Goal: Task Accomplishment & Management: Manage account settings

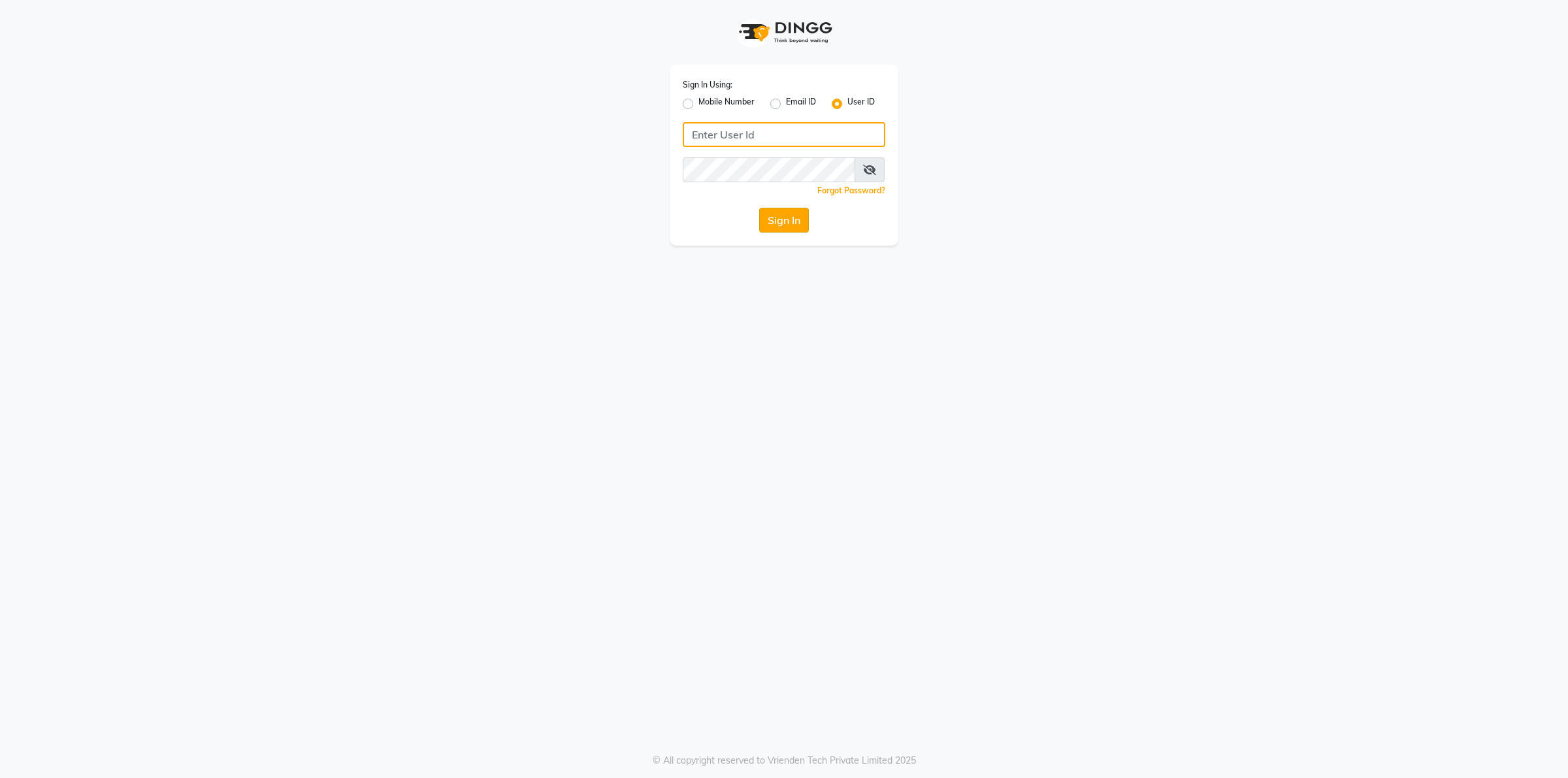
type input "Beauty"
click at [794, 216] on button "Sign In" at bounding box center [784, 220] width 50 height 25
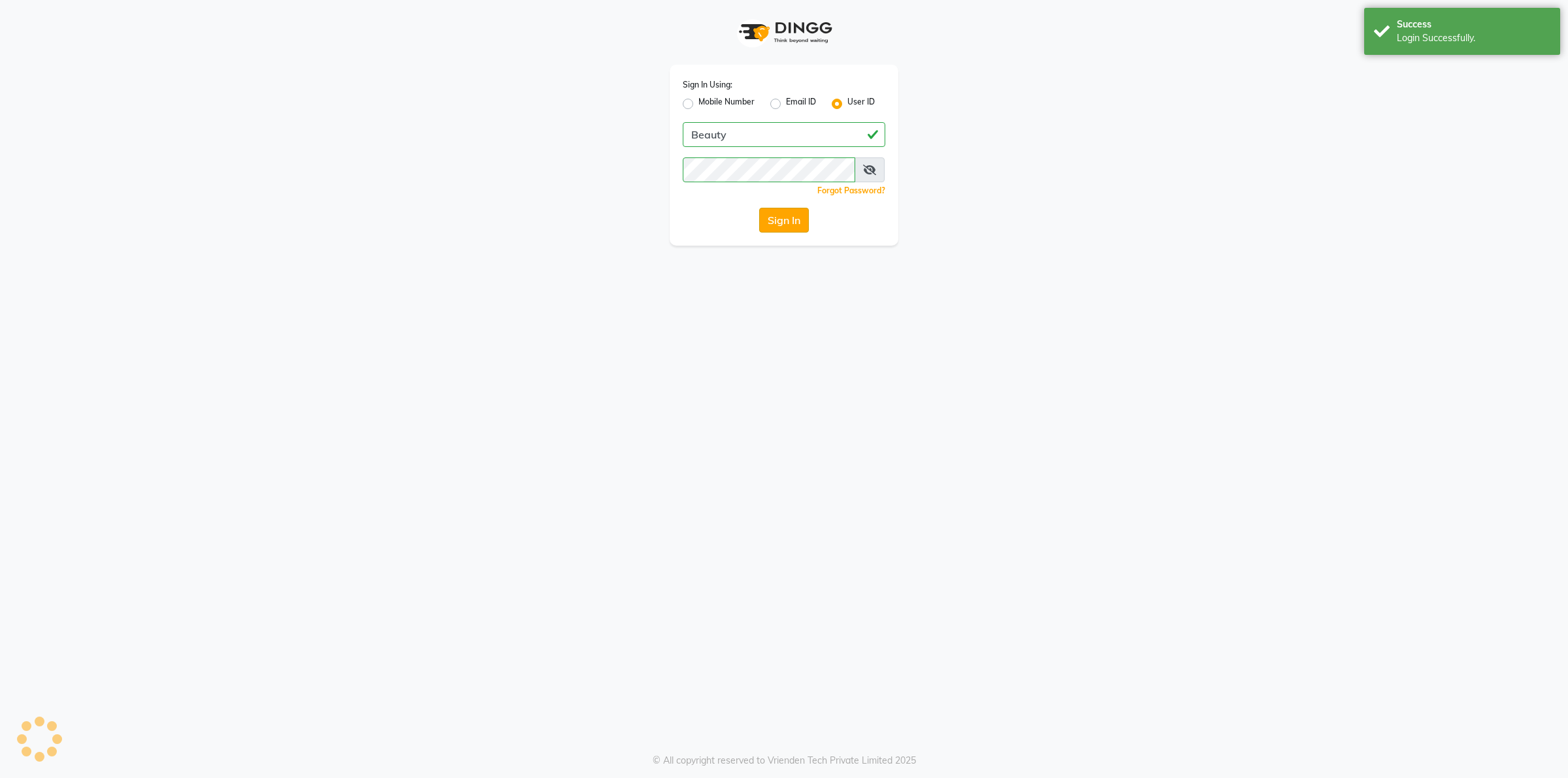
select select "100"
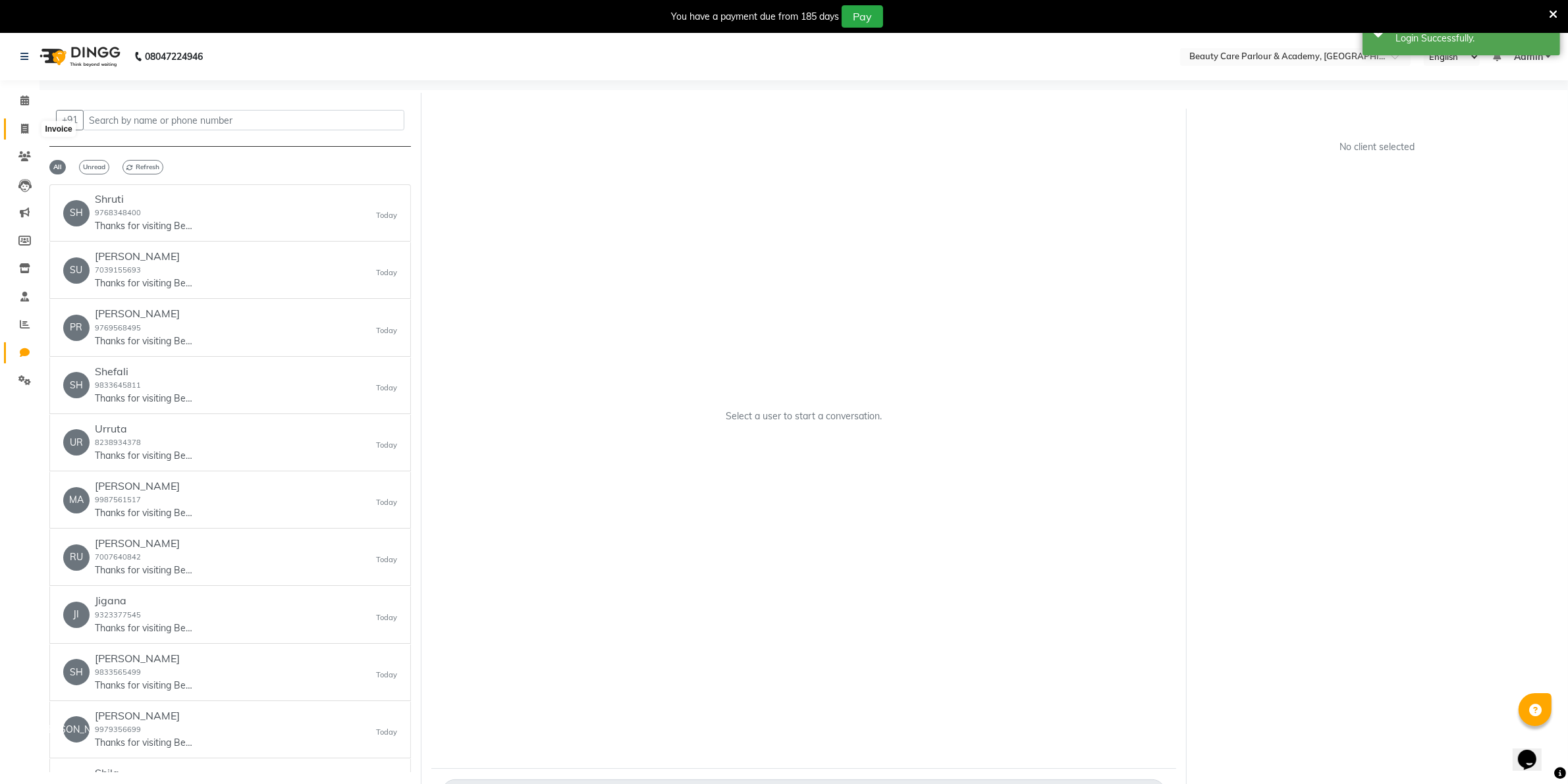
click at [22, 127] on icon at bounding box center [25, 128] width 7 height 10
select select "8049"
select select "service"
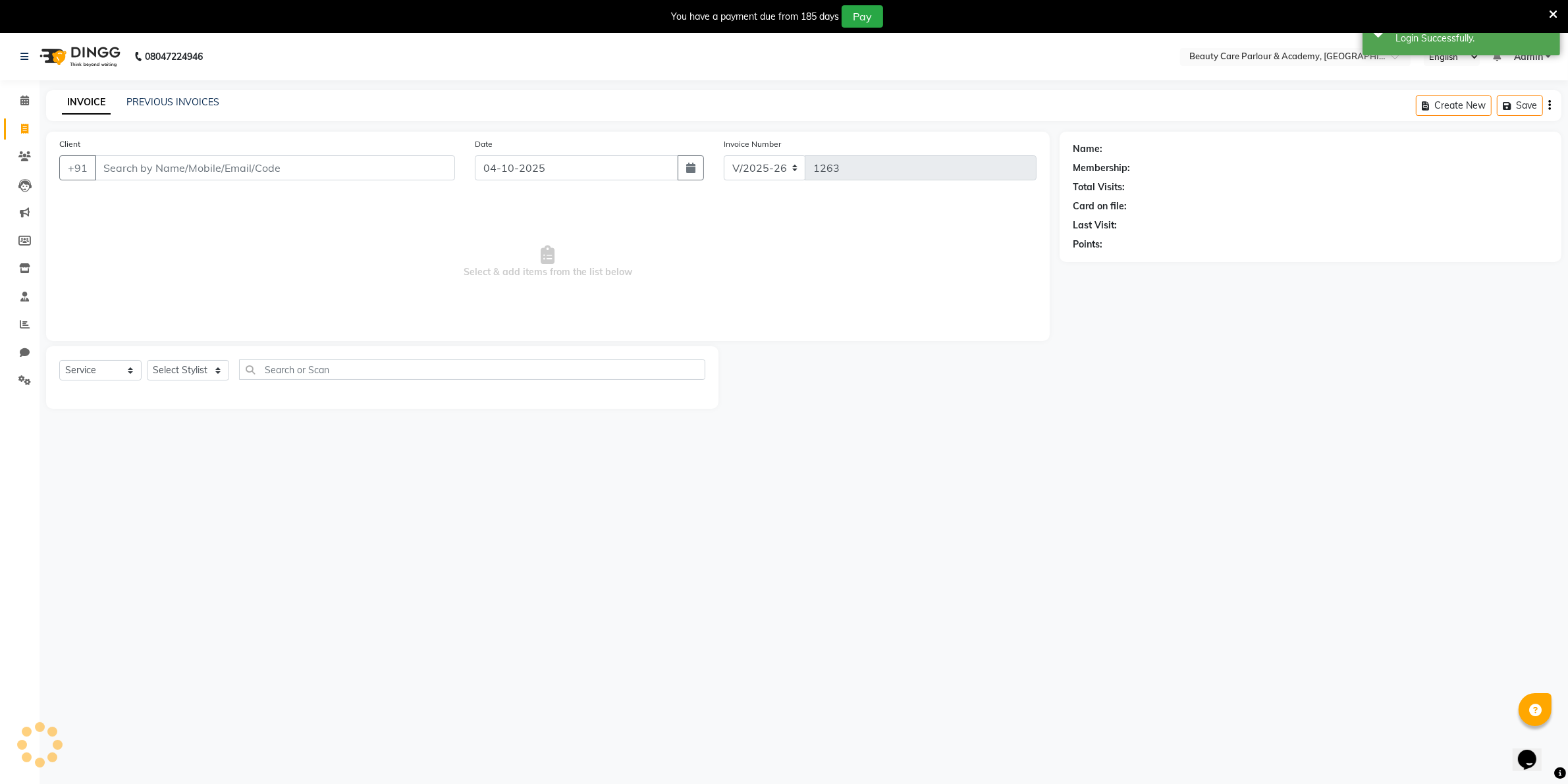
scroll to position [33, 0]
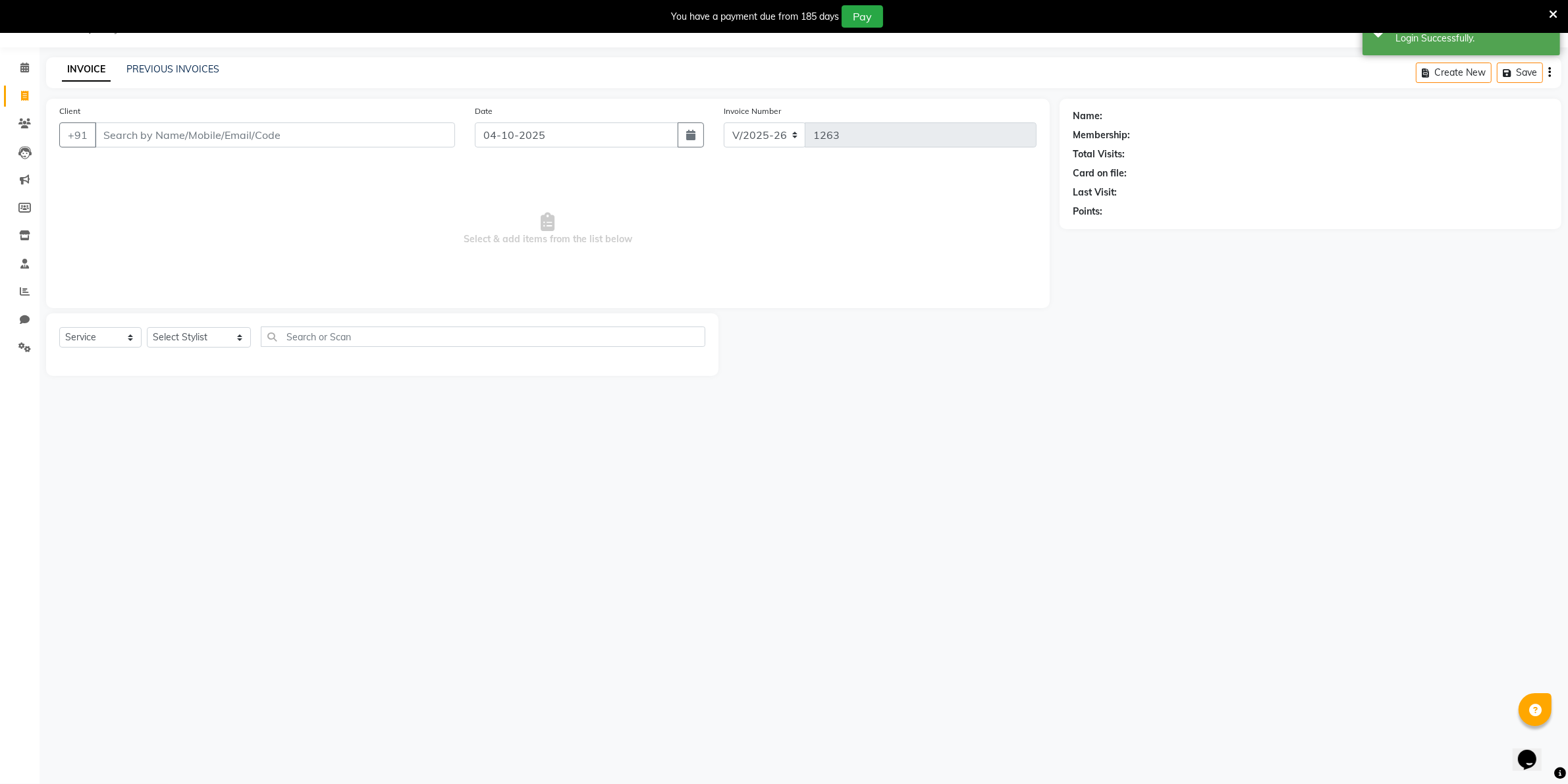
click at [106, 130] on input "Client" at bounding box center [275, 135] width 360 height 25
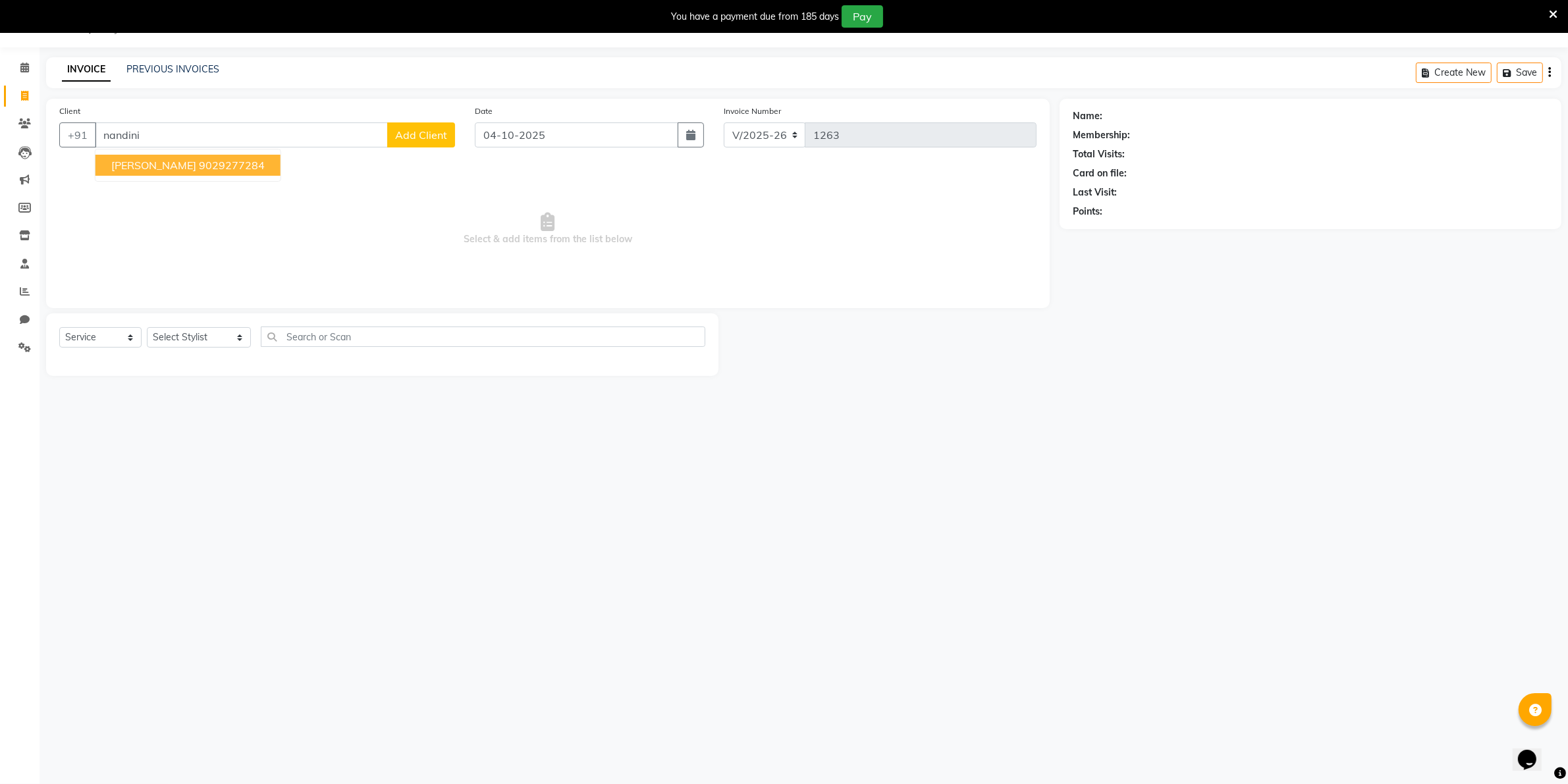
click at [162, 163] on span "[PERSON_NAME]" at bounding box center [154, 165] width 85 height 13
type input "9029277284"
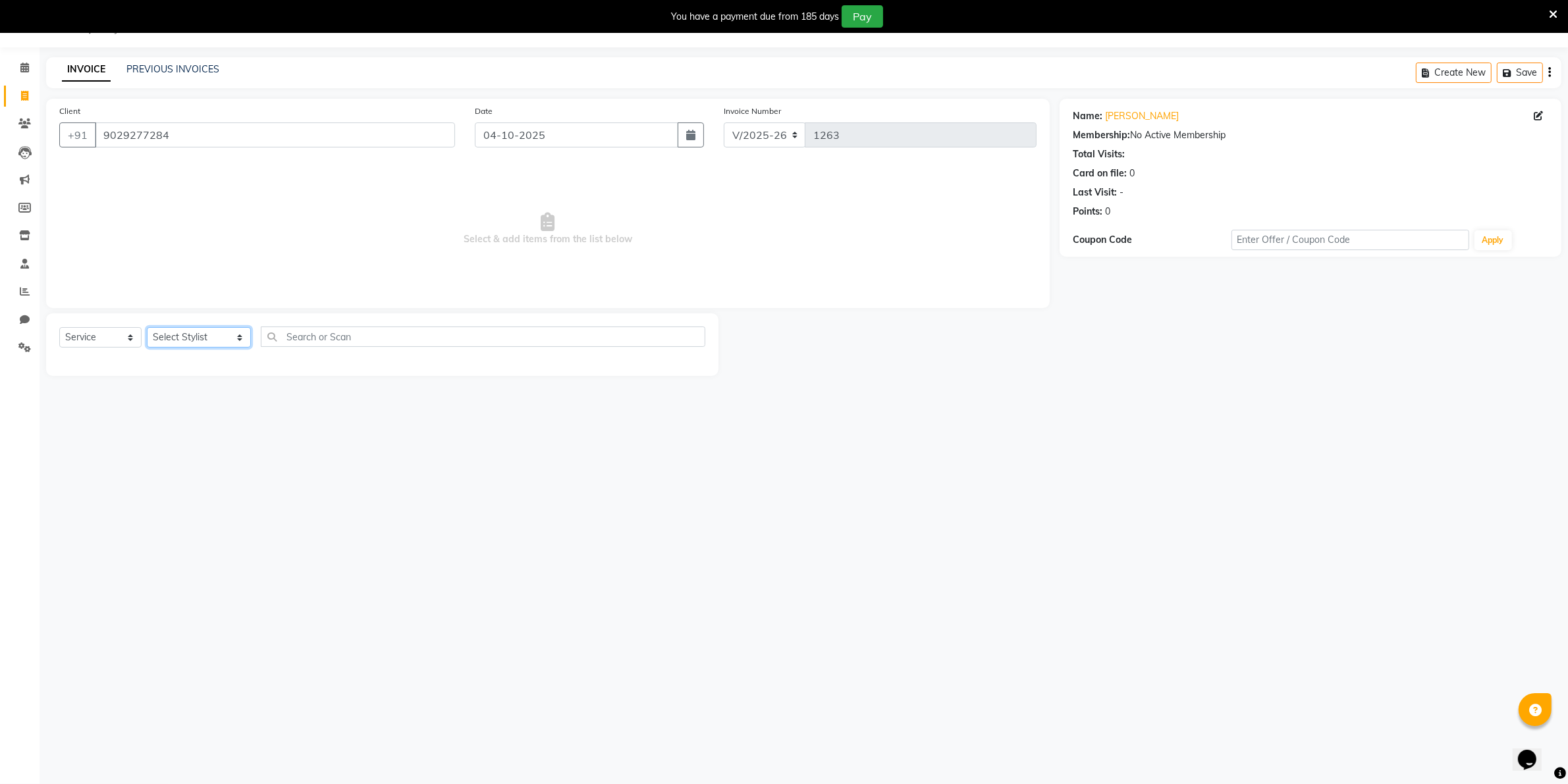
click at [169, 339] on select "Select Stylist [PERSON_NAME] [PERSON_NAME] (Beautician) [PERSON_NAME] [PERSON_N…" at bounding box center [199, 337] width 104 height 21
select select "72763"
click at [147, 327] on select "Select Stylist [PERSON_NAME] [PERSON_NAME] (Beautician) [PERSON_NAME] [PERSON_N…" at bounding box center [199, 337] width 104 height 21
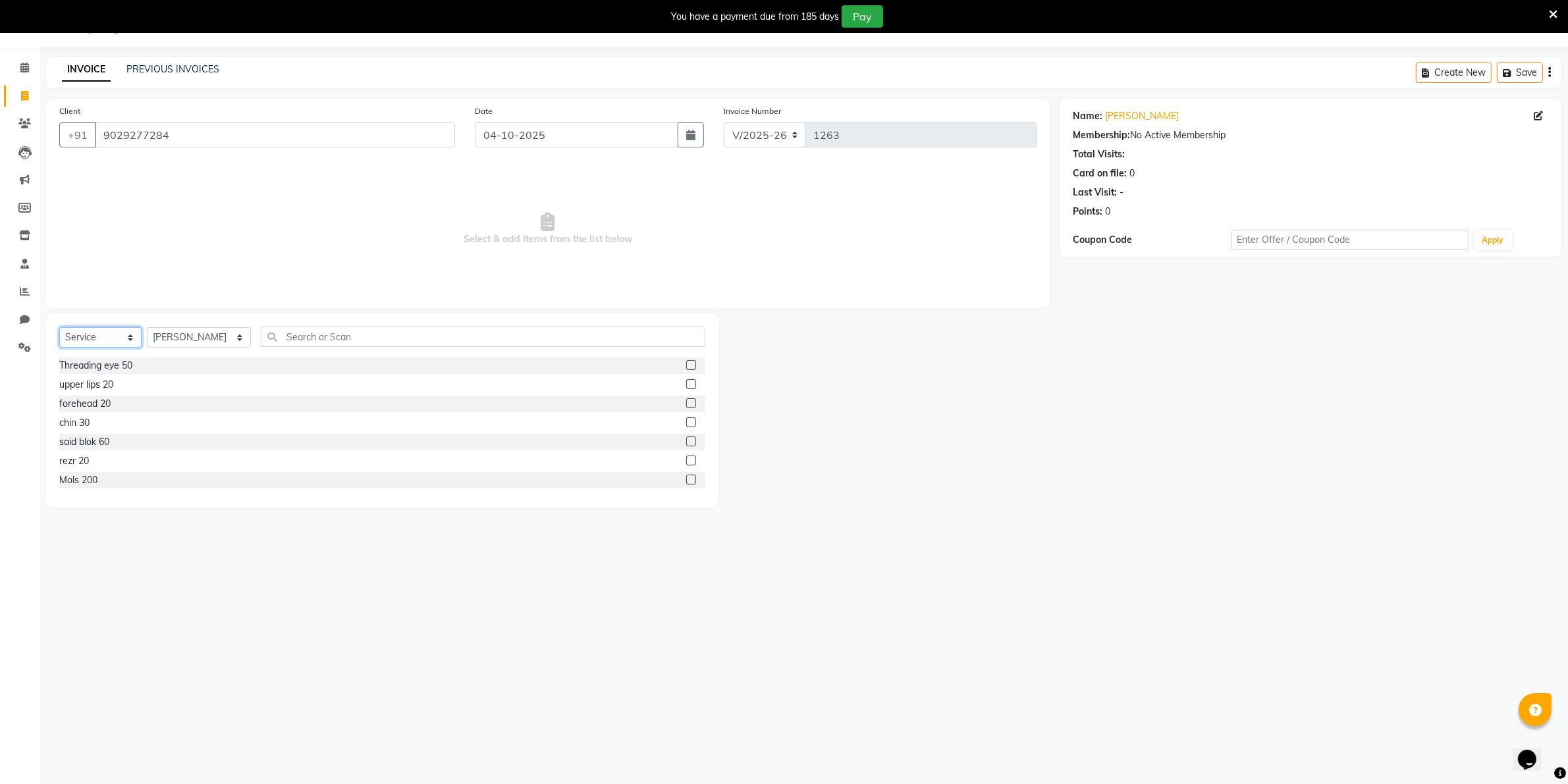
click at [94, 337] on select "Select Service Product Membership Package Voucher Prepaid Gift Card" at bounding box center [101, 337] width 82 height 21
select select "product"
click at [60, 327] on select "Select Service Product Membership Package Voucher Prepaid Gift Card" at bounding box center [101, 337] width 82 height 21
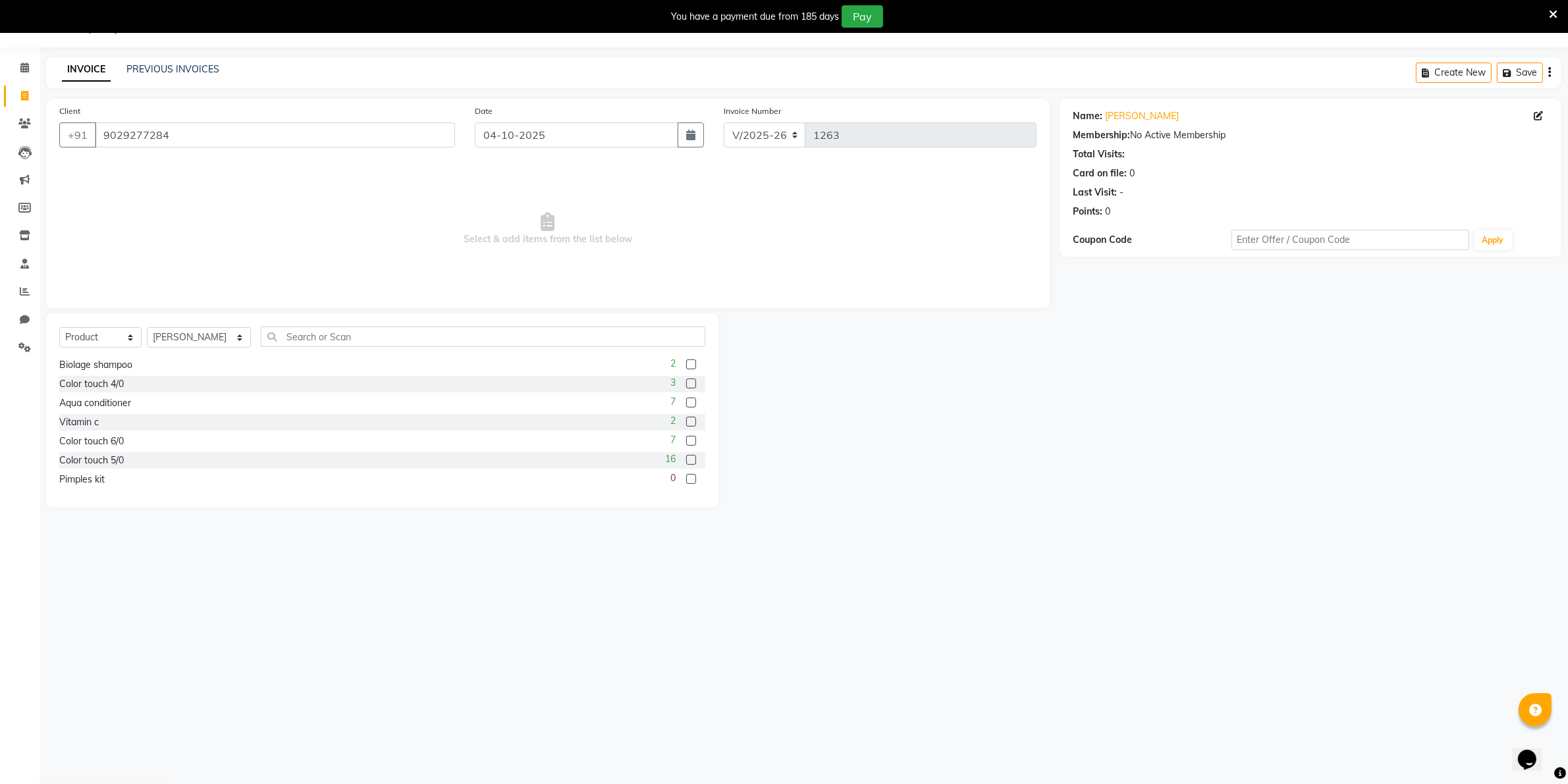
click at [686, 419] on label at bounding box center [691, 421] width 10 height 10
click at [686, 419] on input "checkbox" at bounding box center [690, 422] width 9 height 9
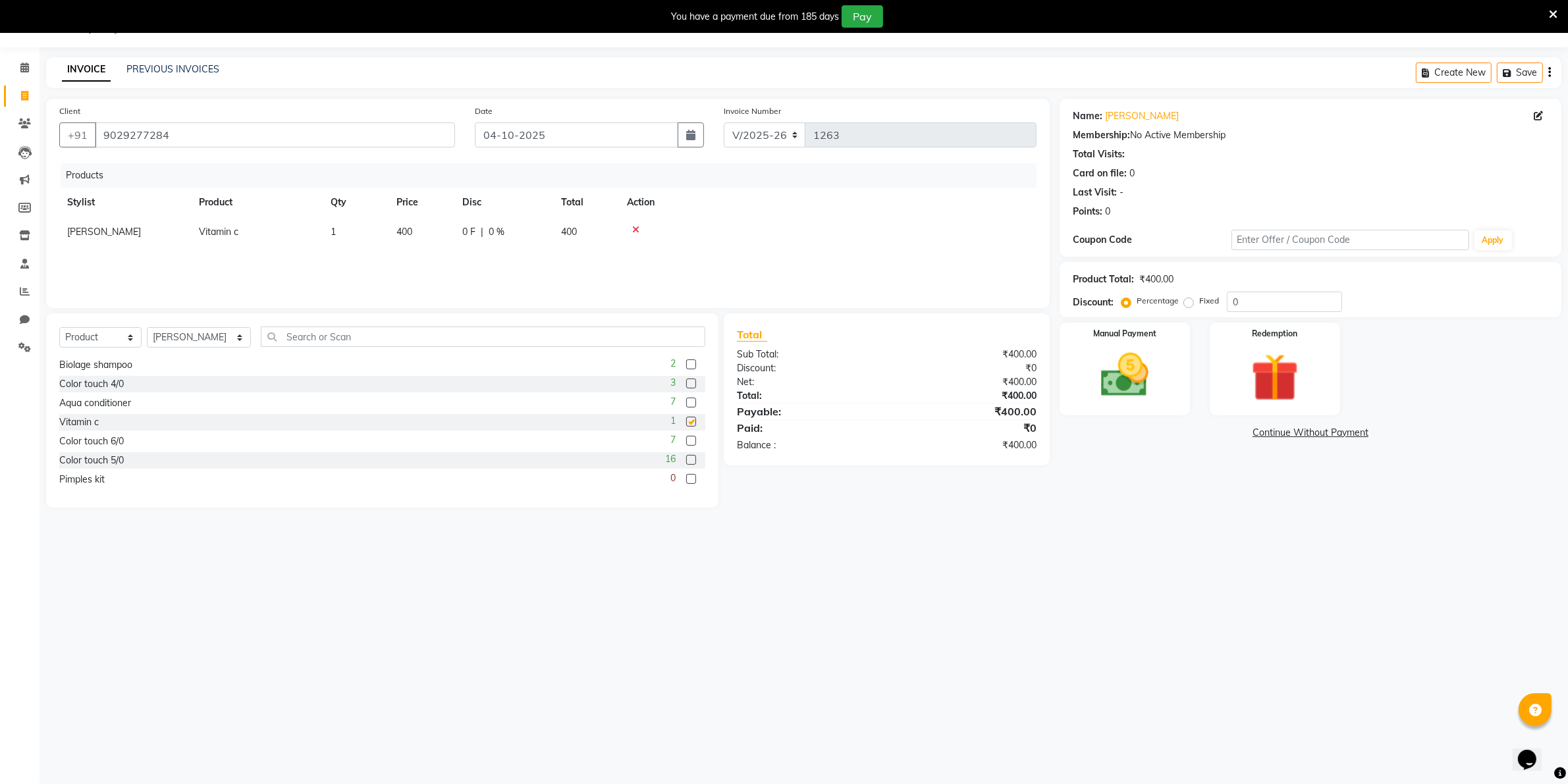
checkbox input "false"
click at [1105, 382] on img at bounding box center [1125, 375] width 81 height 57
click at [1304, 435] on span "CASH" at bounding box center [1303, 433] width 28 height 15
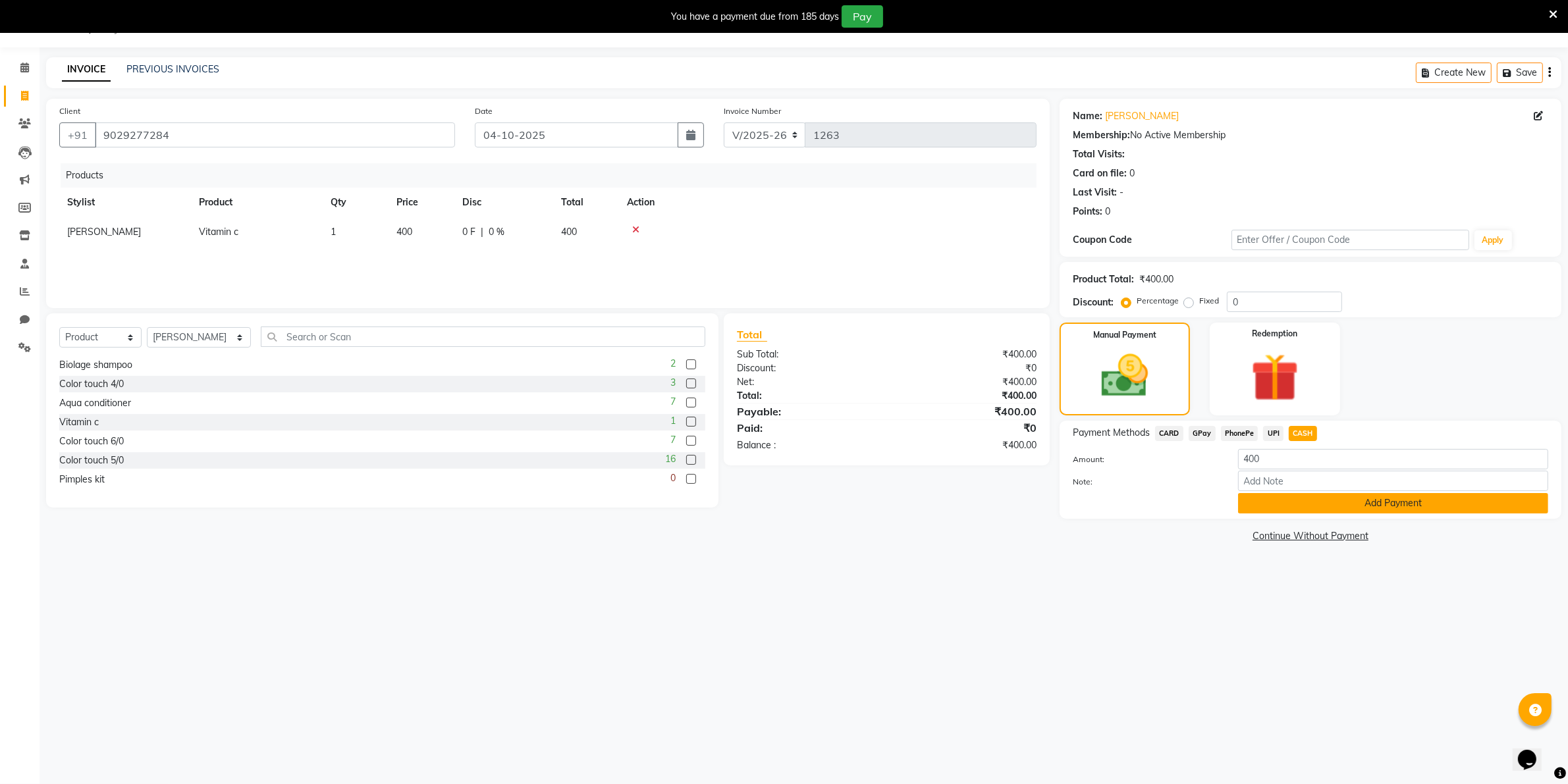
click at [1359, 504] on button "Add Payment" at bounding box center [1393, 503] width 310 height 21
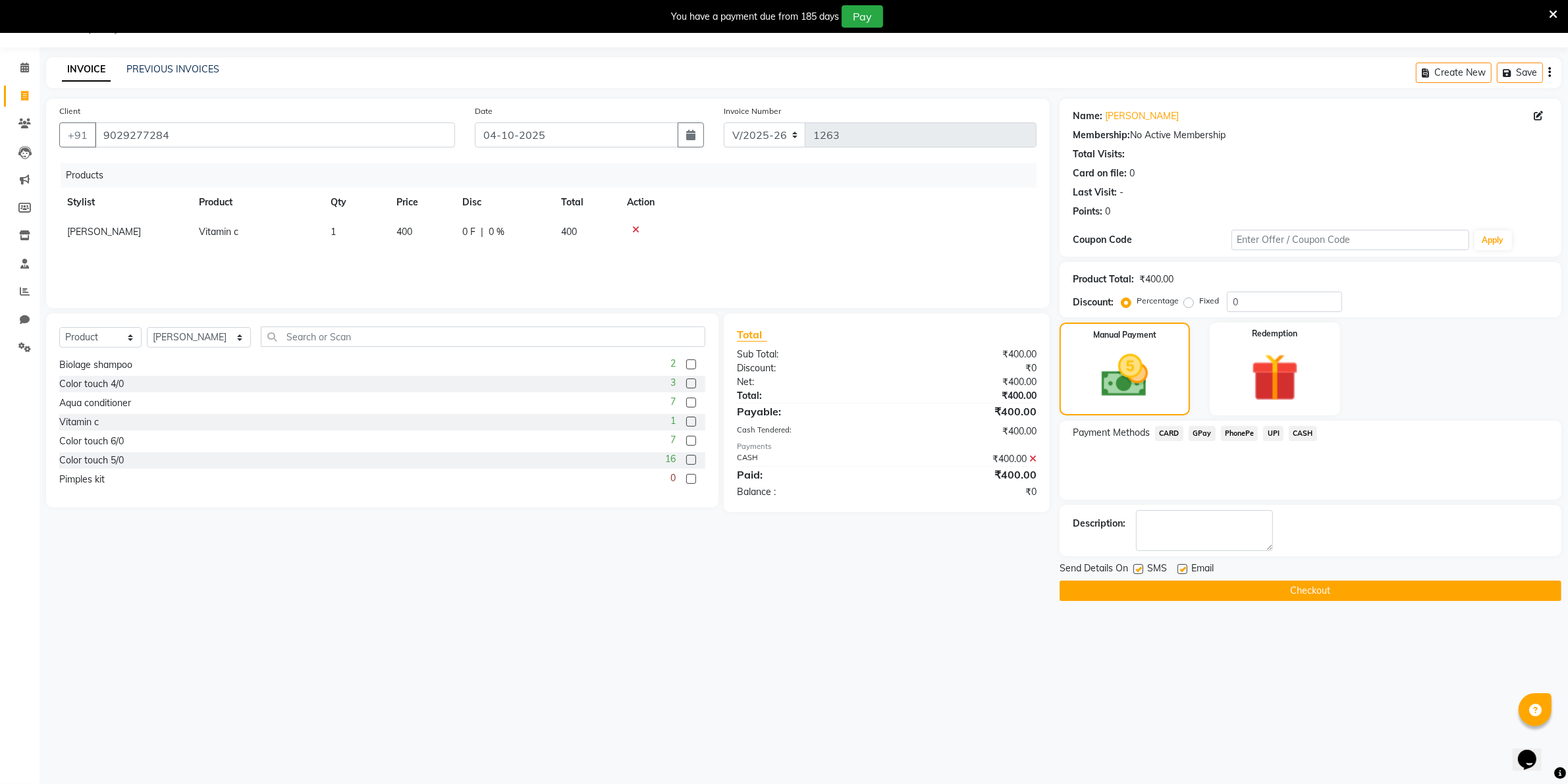
click at [1275, 591] on button "Checkout" at bounding box center [1310, 591] width 502 height 21
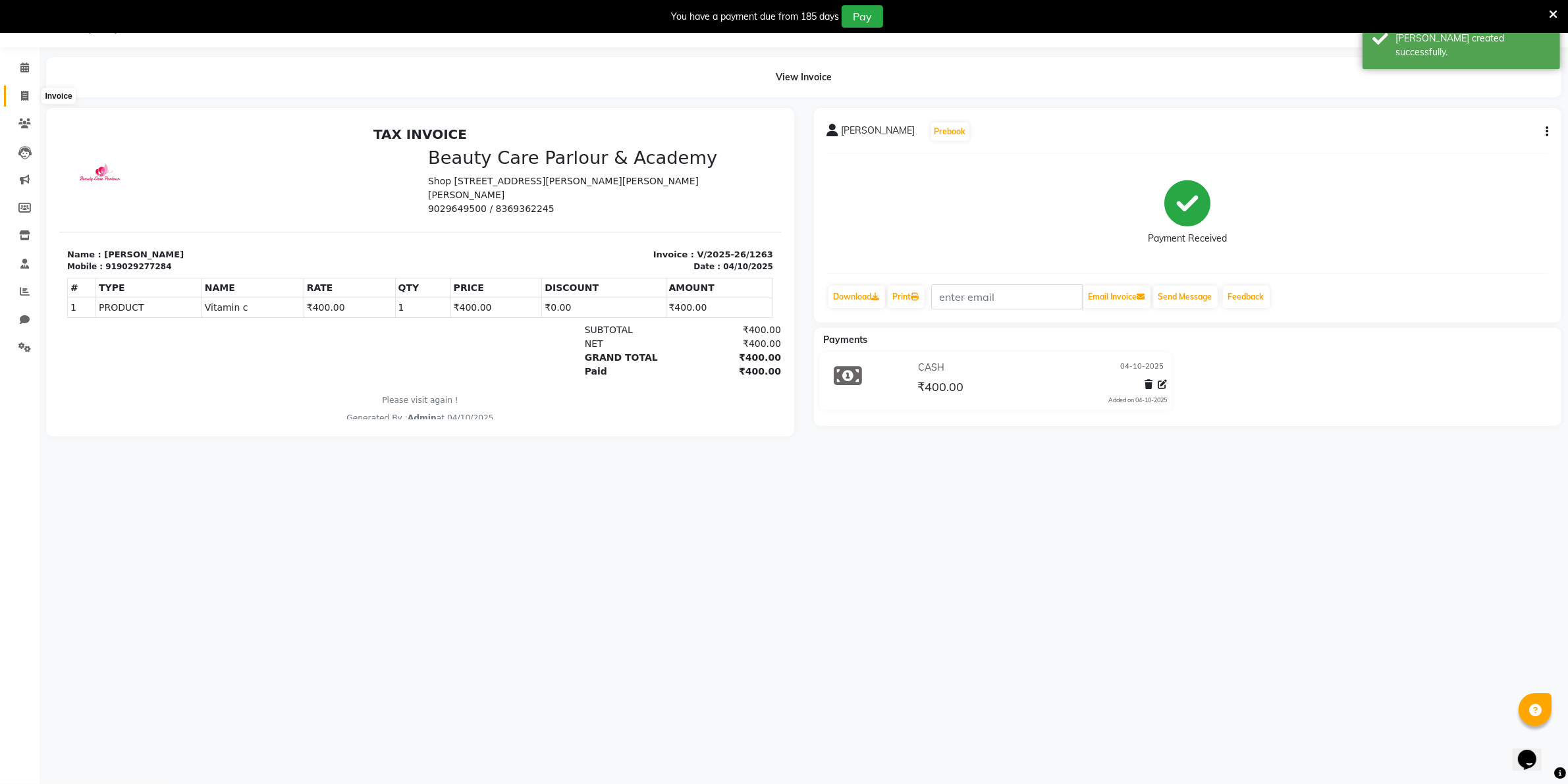
click at [23, 97] on icon at bounding box center [25, 96] width 7 height 10
select select "service"
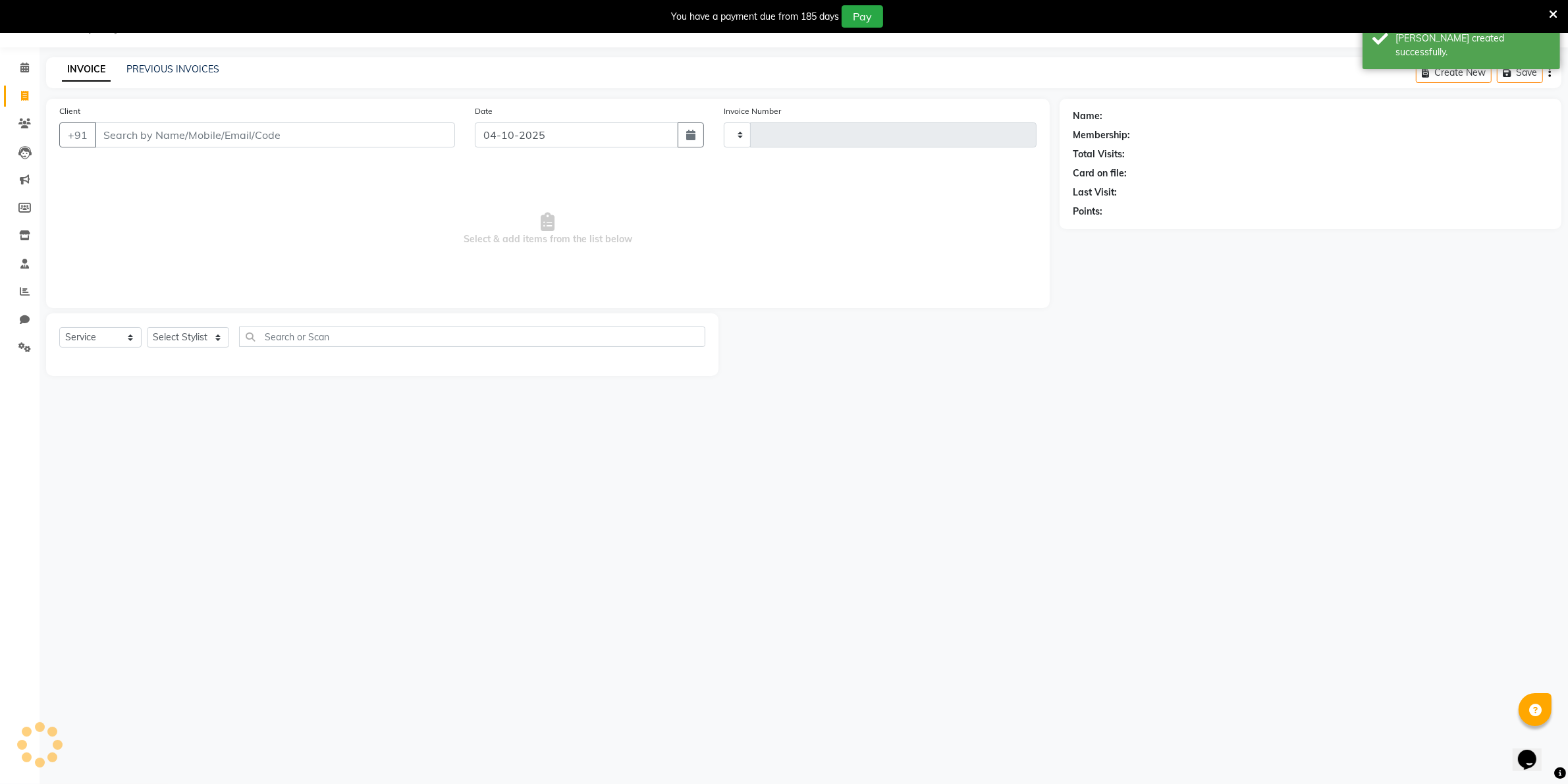
type input "1264"
select select "8049"
click at [158, 67] on link "PREVIOUS INVOICES" at bounding box center [172, 69] width 93 height 12
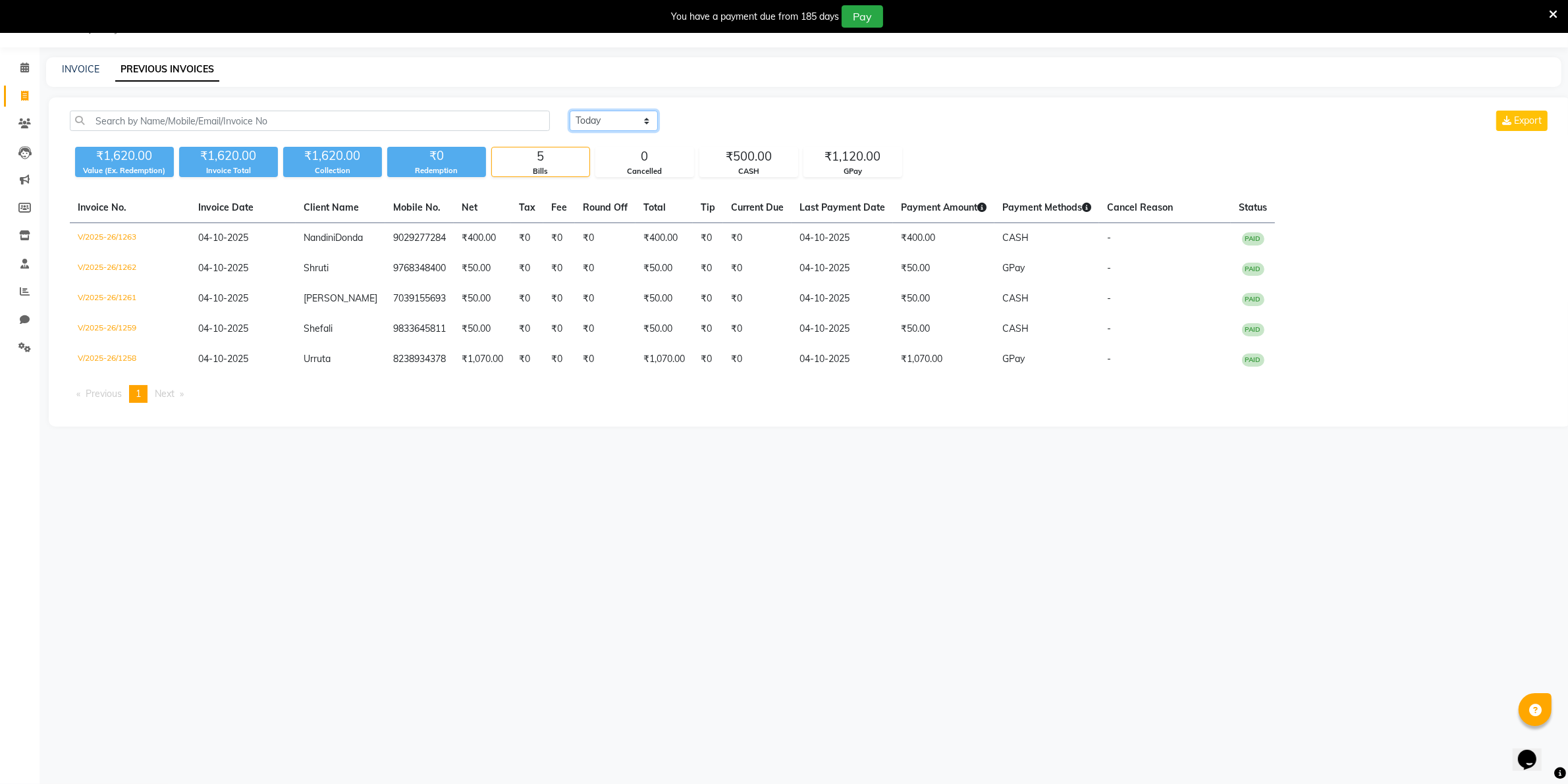
click at [629, 120] on select "[DATE] [DATE] Custom Range" at bounding box center [614, 121] width 88 height 21
select select "range"
click at [570, 111] on select "[DATE] [DATE] Custom Range" at bounding box center [614, 121] width 88 height 21
click at [712, 121] on input "04-10-2025" at bounding box center [721, 121] width 92 height 18
select select "10"
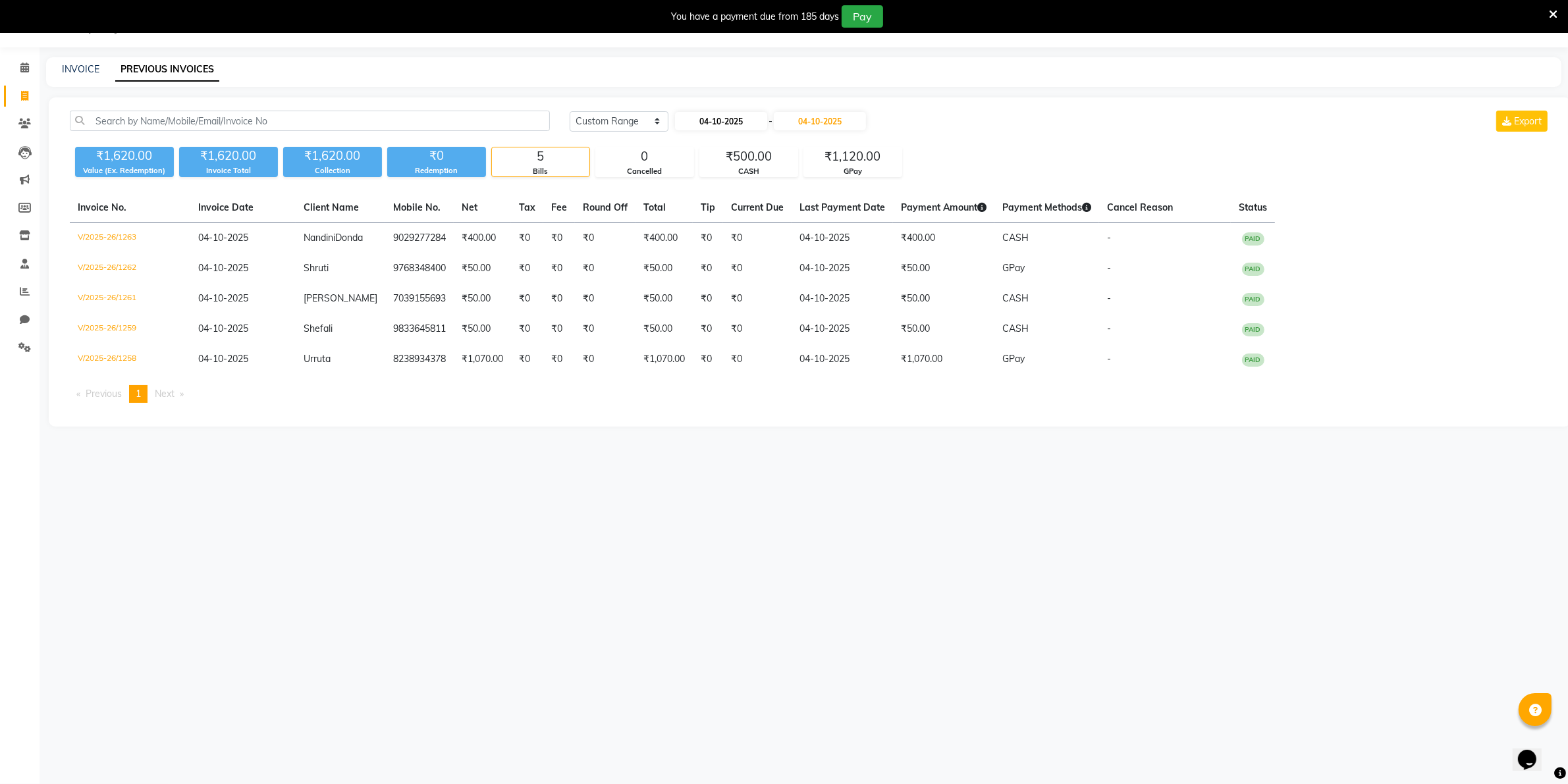
select select "2025"
click at [729, 187] on div "1" at bounding box center [731, 189] width 21 height 21
type input "01-10-2025"
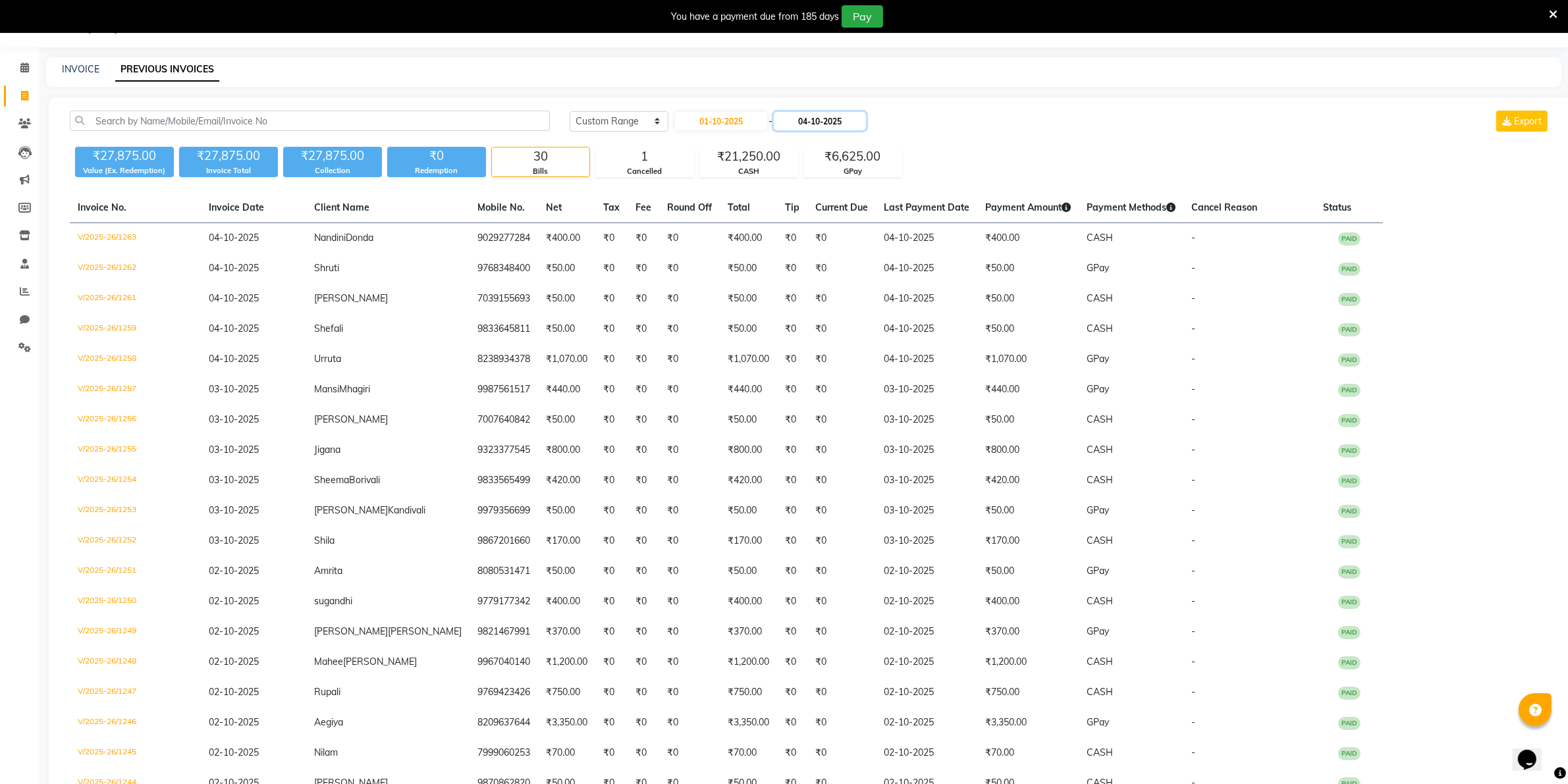
click at [805, 116] on input "04-10-2025" at bounding box center [820, 121] width 92 height 18
click at [832, 186] on div "1" at bounding box center [834, 189] width 21 height 21
type input "01-10-2025"
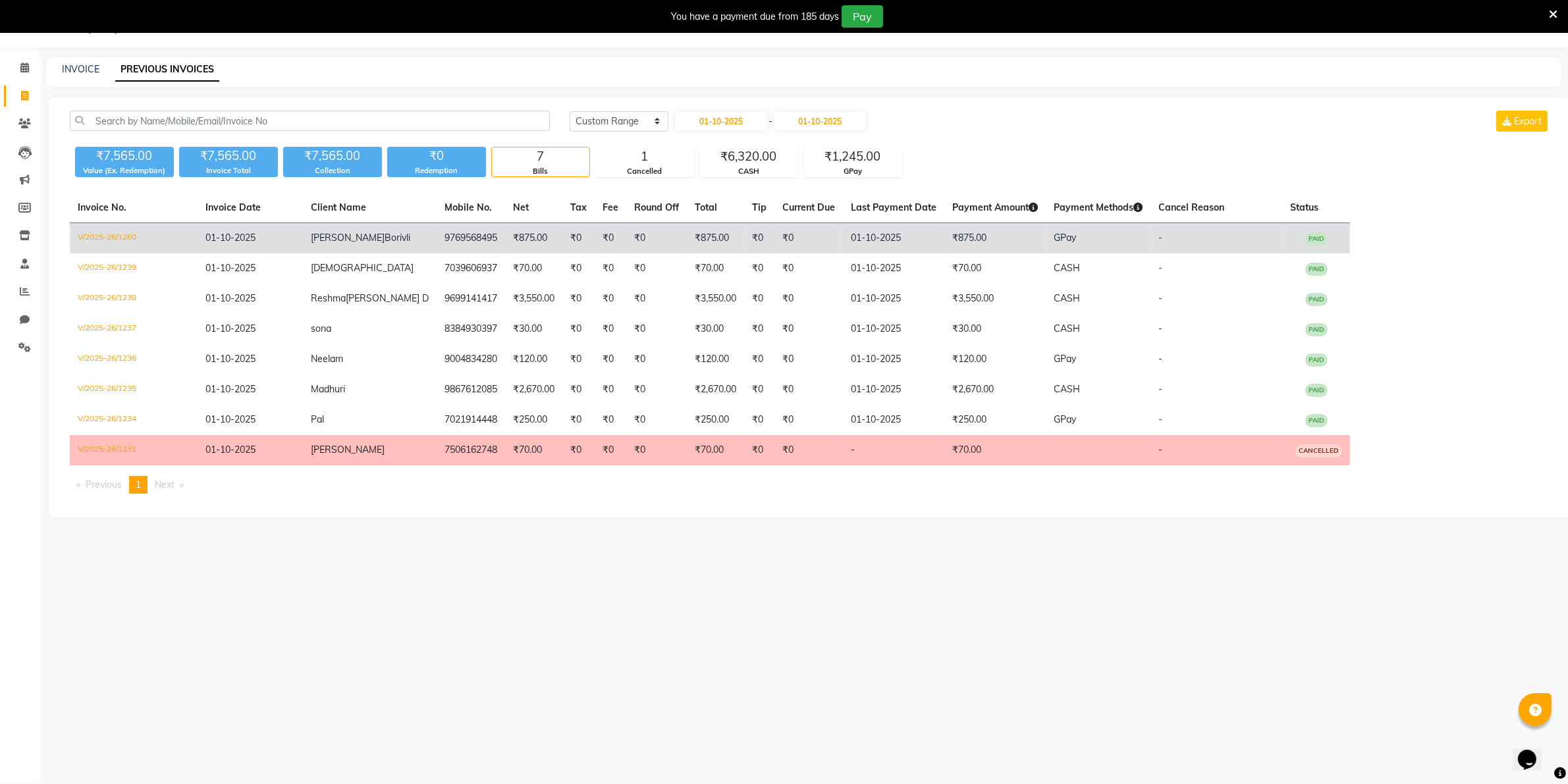
click at [672, 234] on td "₹0" at bounding box center [656, 239] width 60 height 31
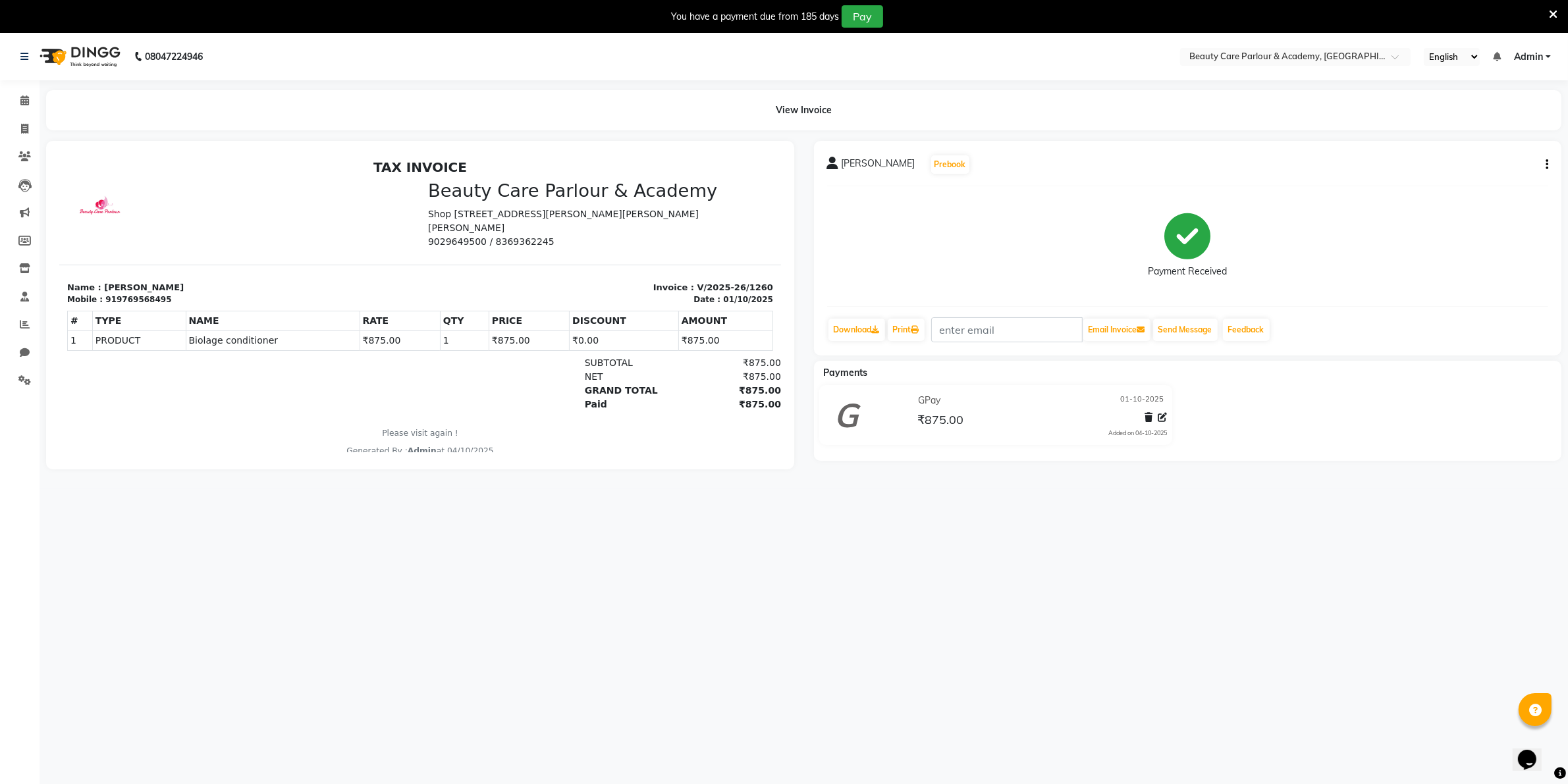
click at [1547, 165] on icon "button" at bounding box center [1547, 165] width 3 height 1
click at [1490, 175] on div "Edit Invoice" at bounding box center [1494, 172] width 66 height 16
select select "service"
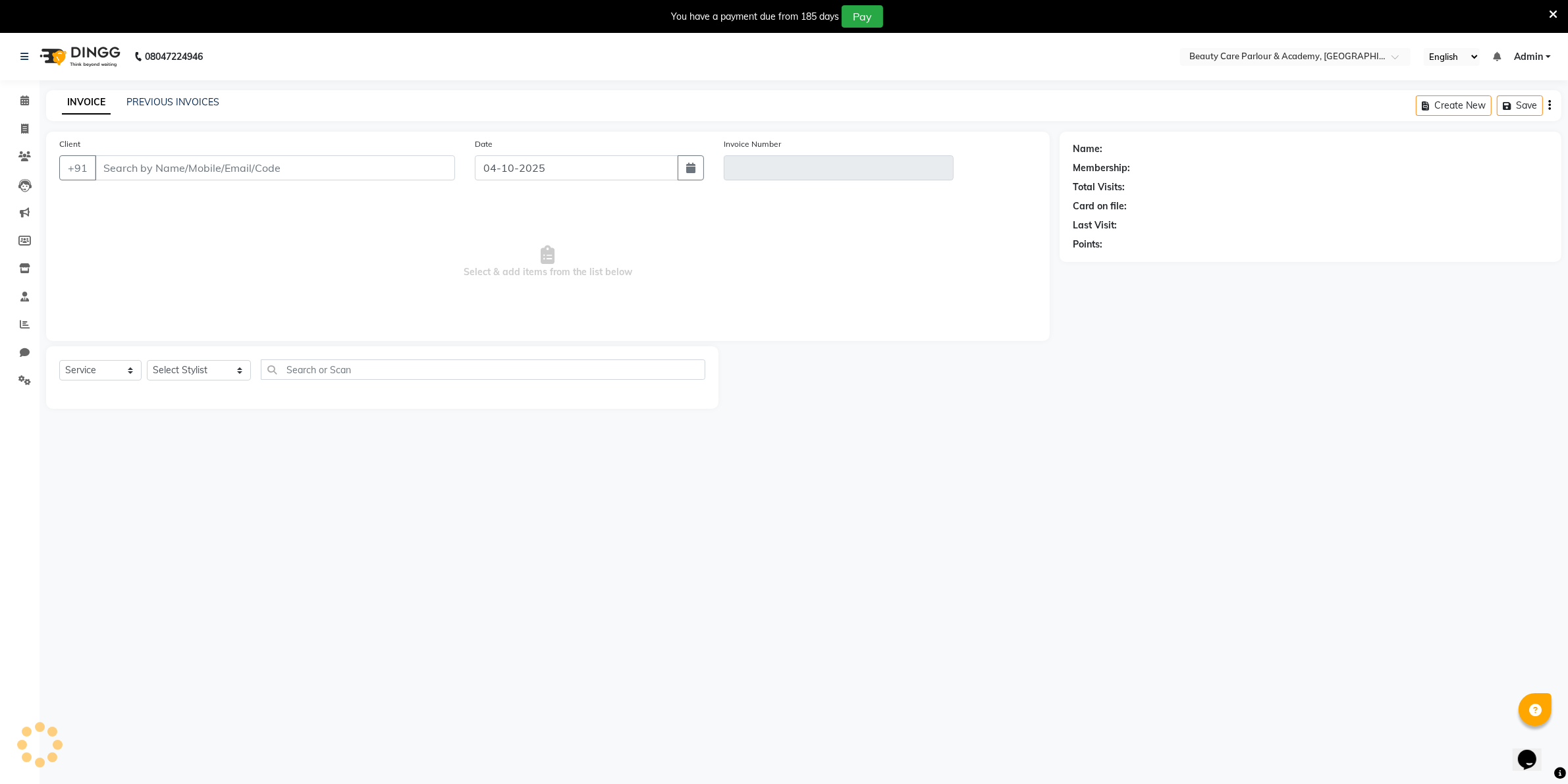
type input "9769568495"
type input "V/2025-26/1260"
type input "01-10-2025"
select select "select"
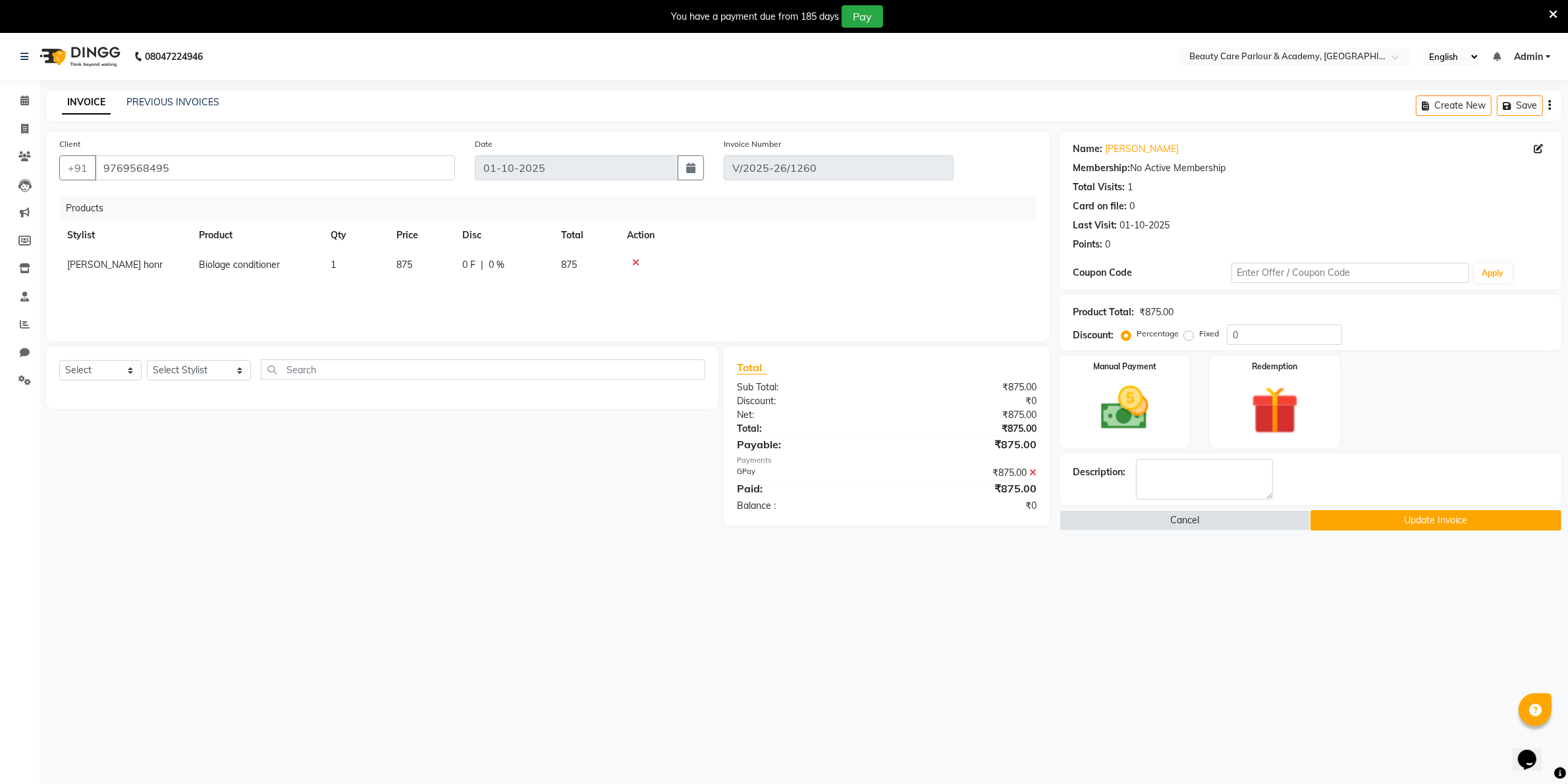
click at [418, 259] on td "875" at bounding box center [421, 265] width 66 height 30
select select "80220"
click at [428, 265] on input "875" at bounding box center [421, 268] width 50 height 21
type input "8"
type input "975"
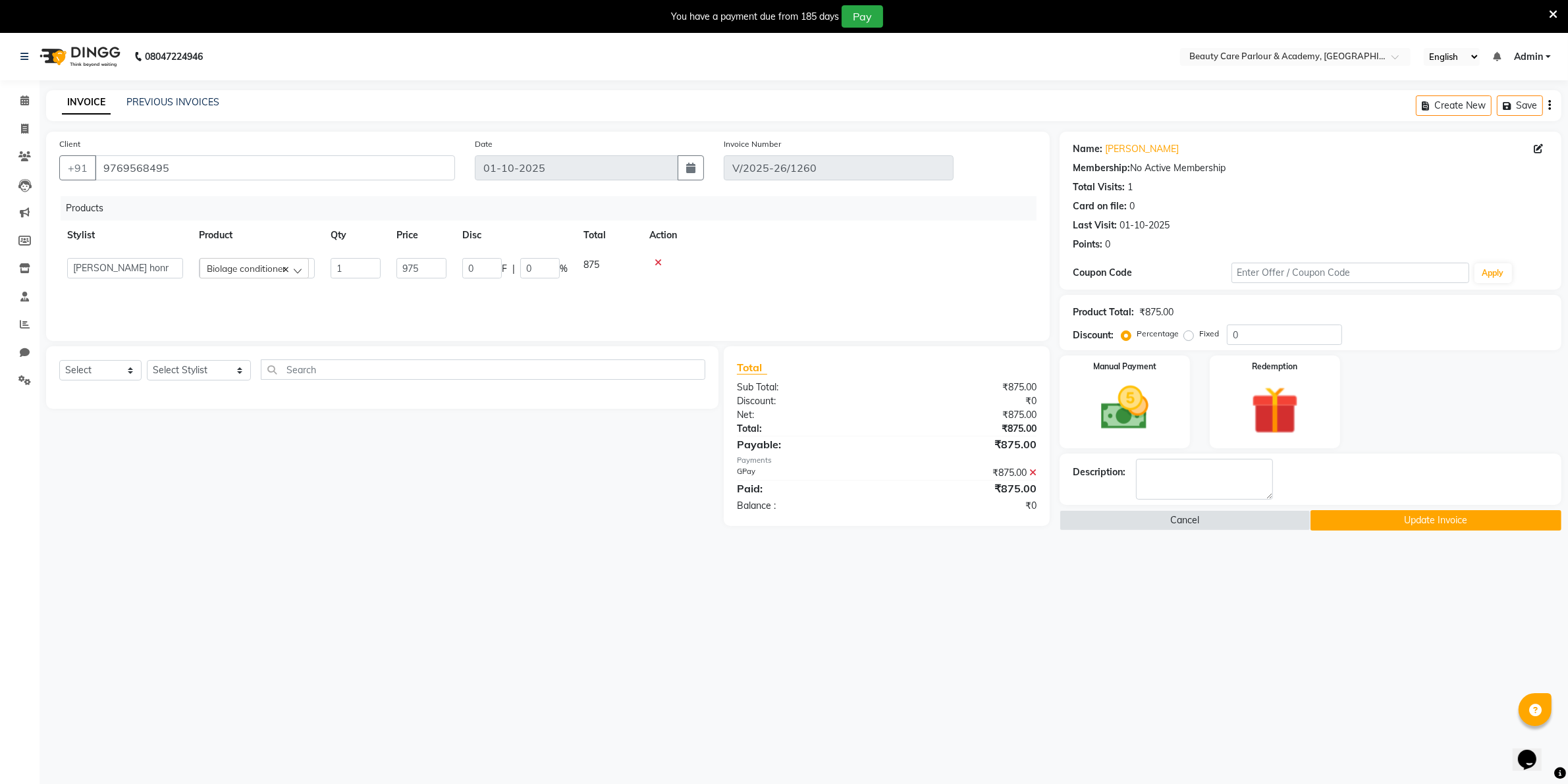
click at [629, 283] on div "Products Stylist Product Qty Price Disc Total Action Arti Raut Jagruti Shinde (…" at bounding box center [548, 263] width 977 height 132
click at [1352, 517] on button "Update Invoice" at bounding box center [1436, 520] width 251 height 21
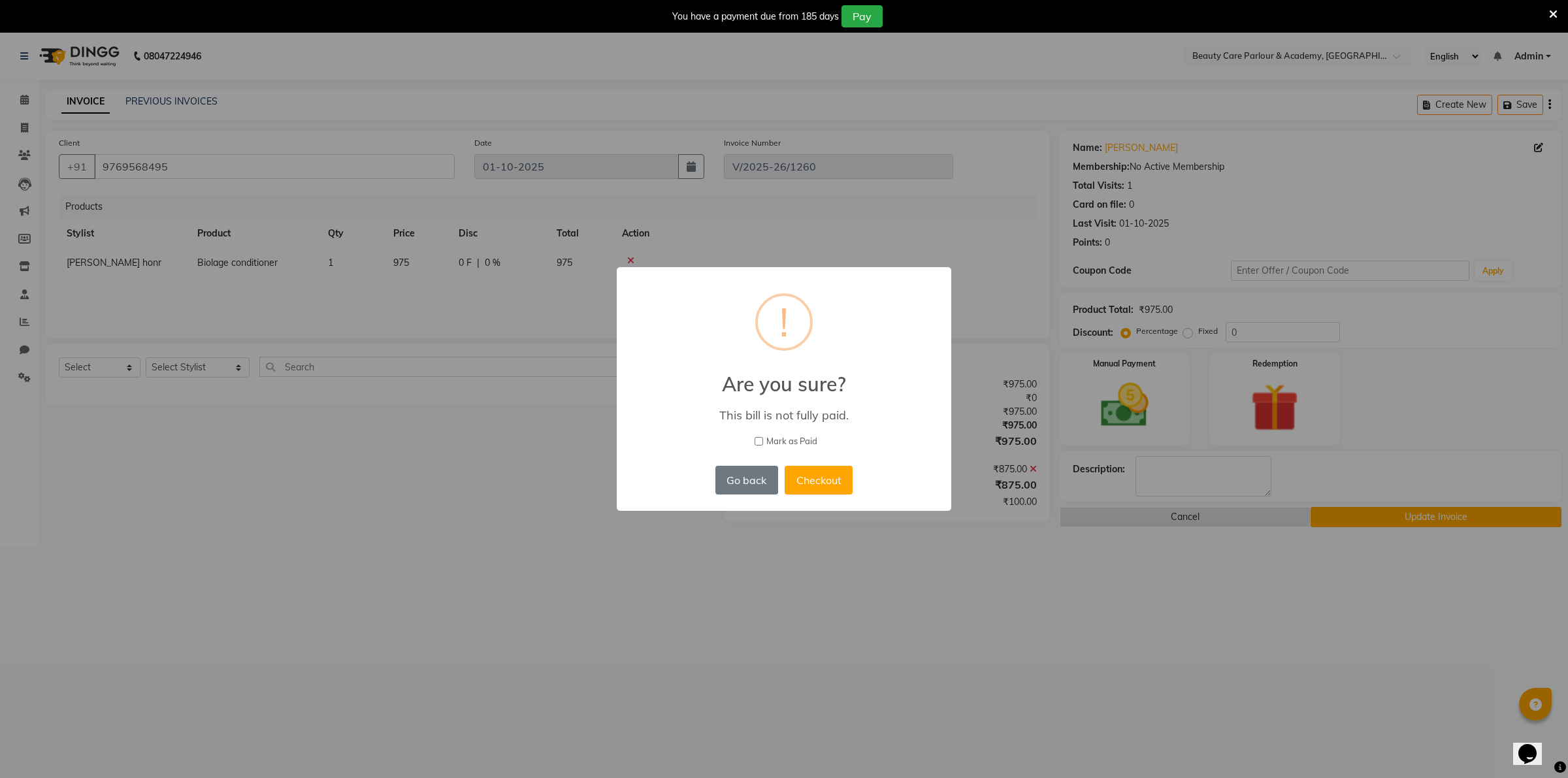
click at [1033, 466] on div "× ! Are you sure? This bill is not fully paid. Mark as Paid Go back No Checkout" at bounding box center [784, 389] width 1568 height 778
click at [756, 479] on button "Go back" at bounding box center [746, 480] width 63 height 29
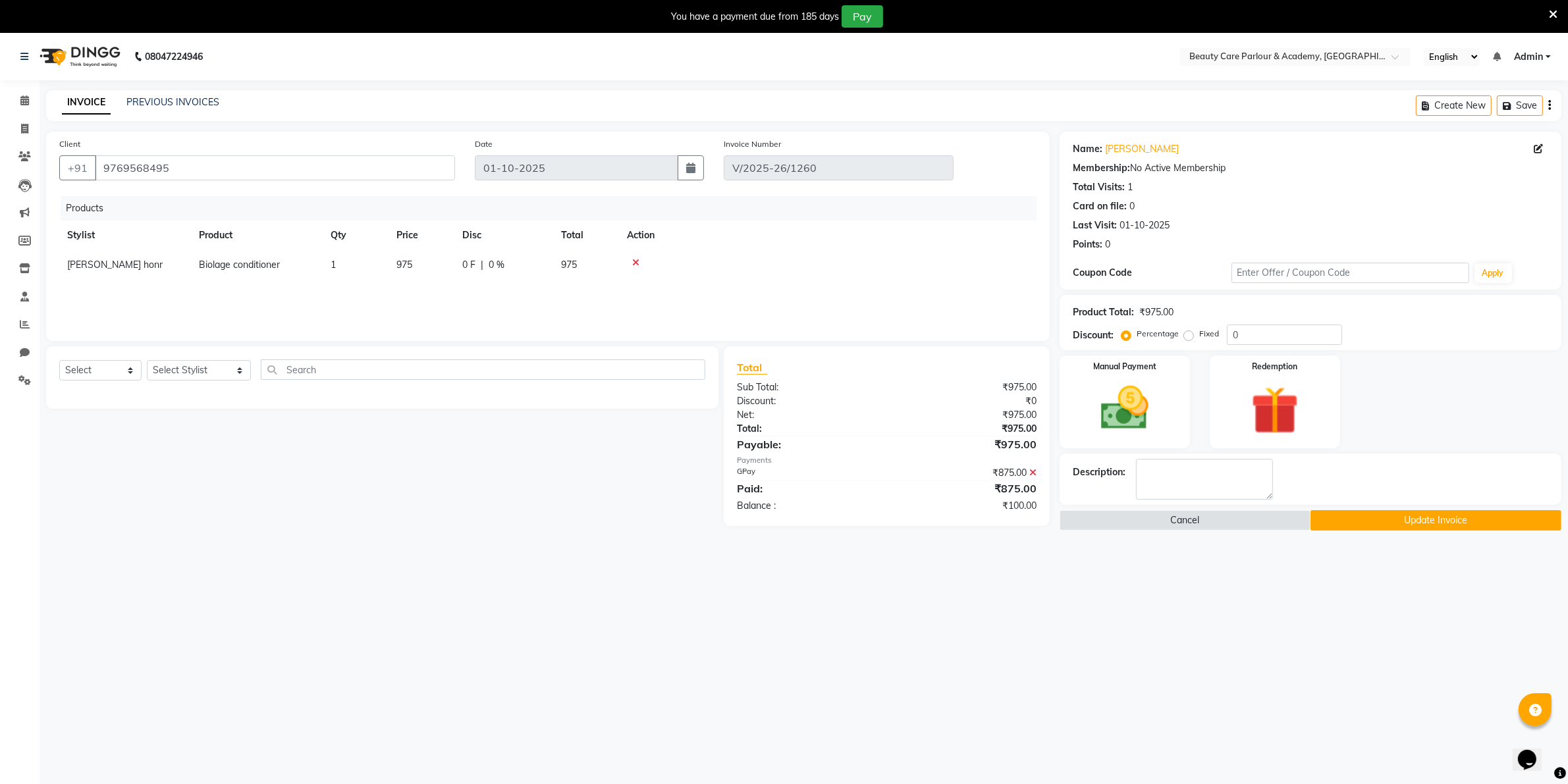
click at [1031, 472] on icon at bounding box center [1033, 473] width 7 height 9
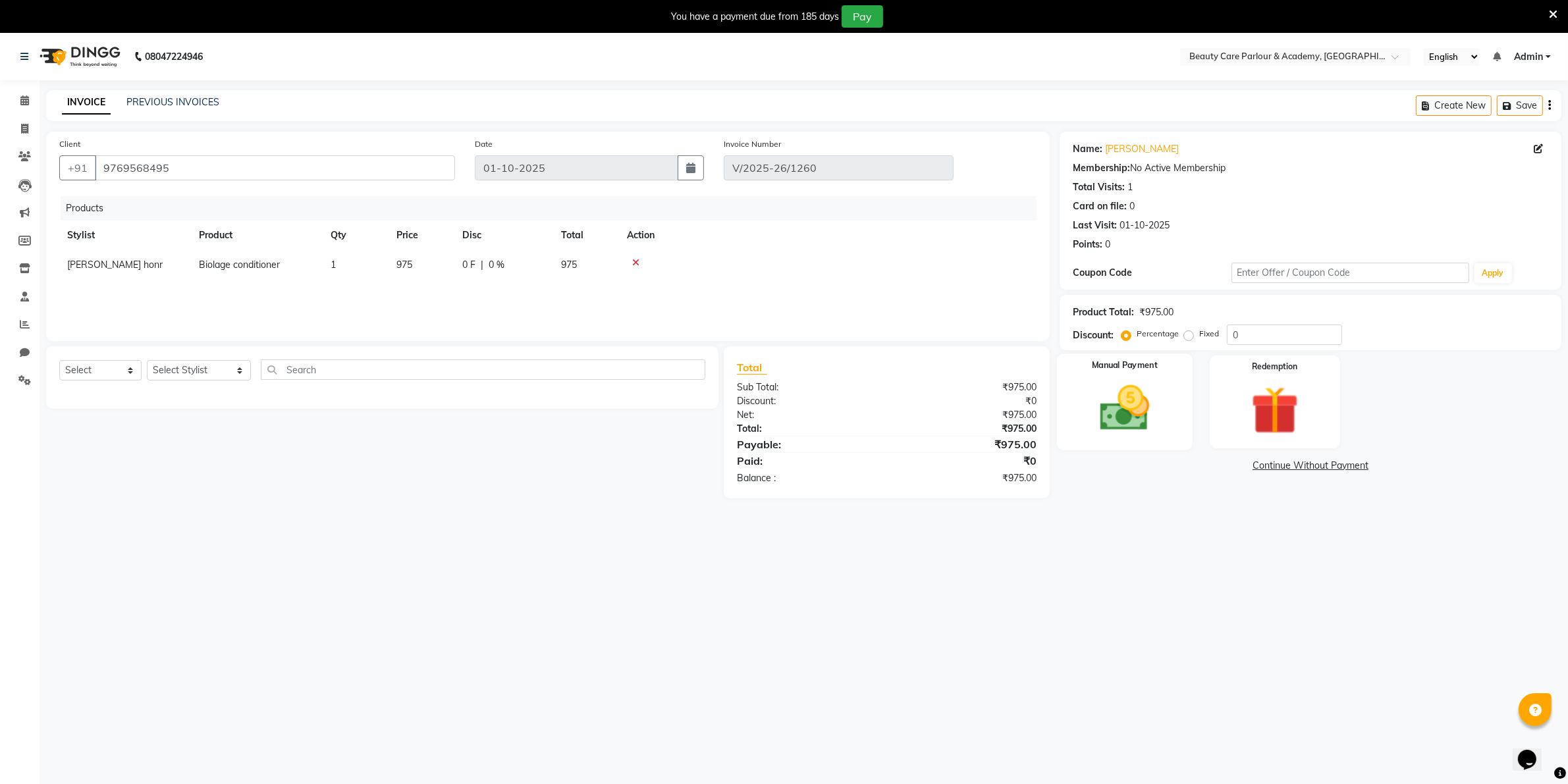
click at [1098, 409] on img at bounding box center [1125, 409] width 81 height 57
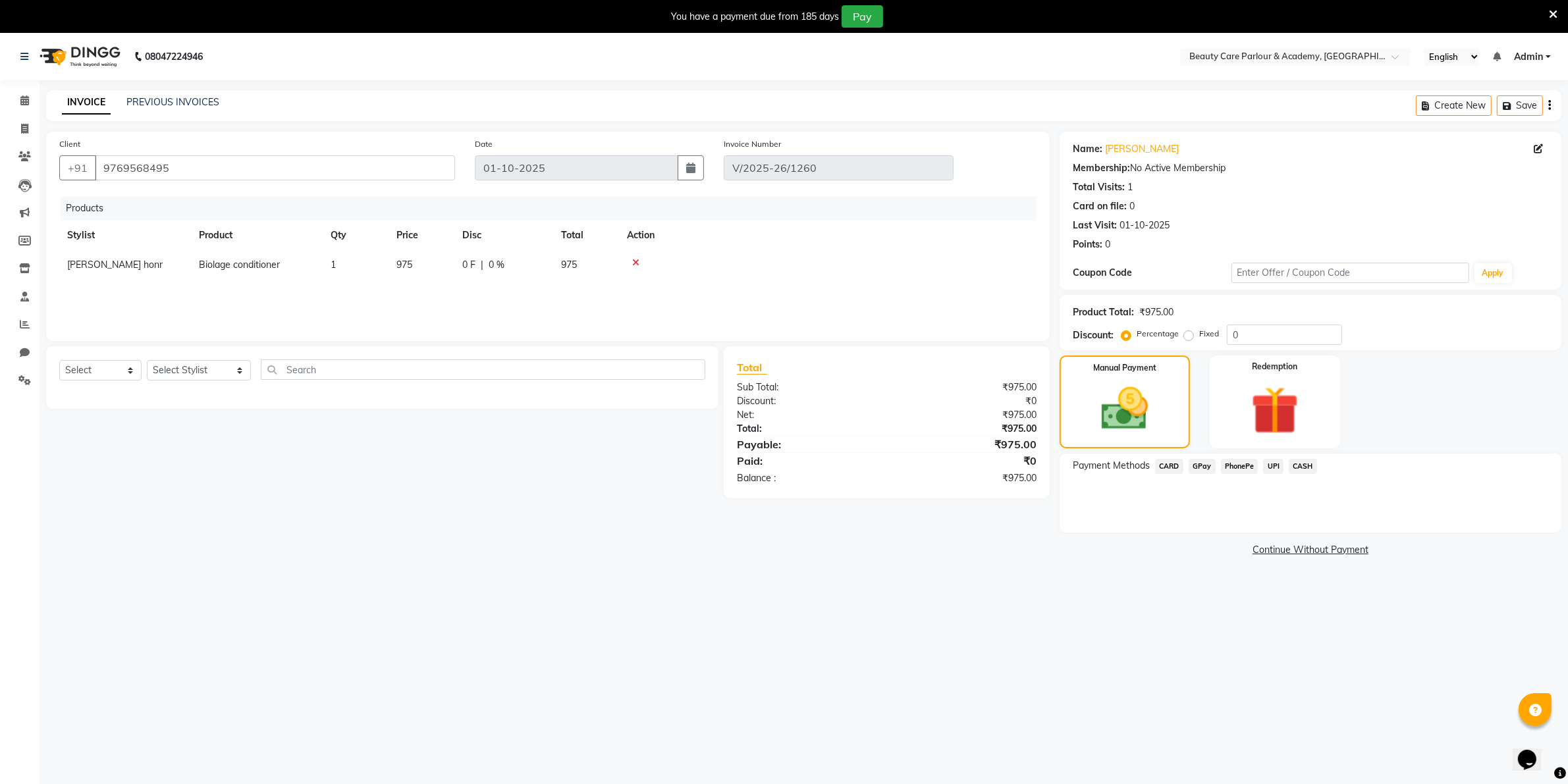
click at [1200, 465] on span "GPay" at bounding box center [1202, 466] width 27 height 15
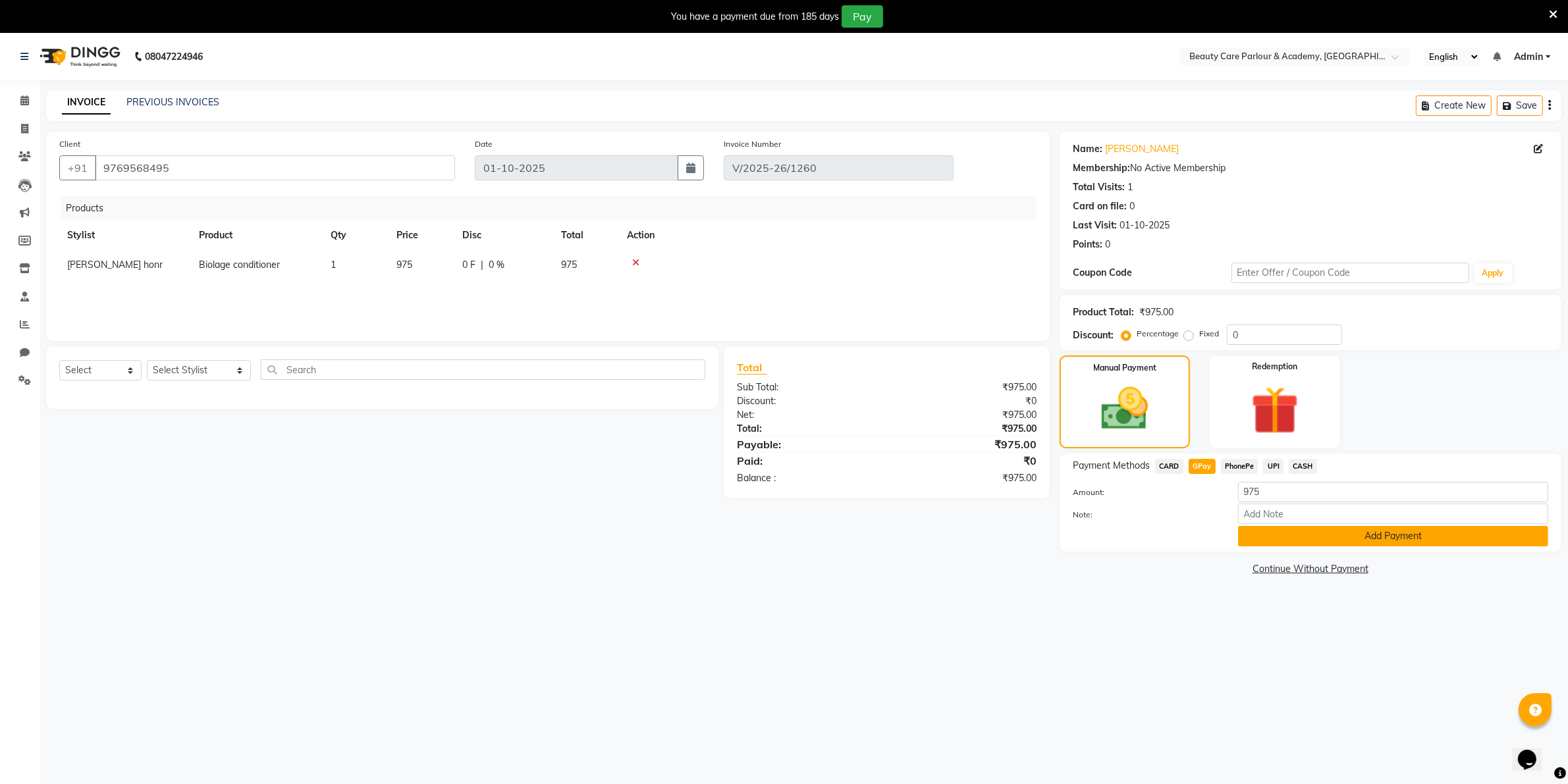
click at [1285, 536] on button "Add Payment" at bounding box center [1393, 536] width 310 height 21
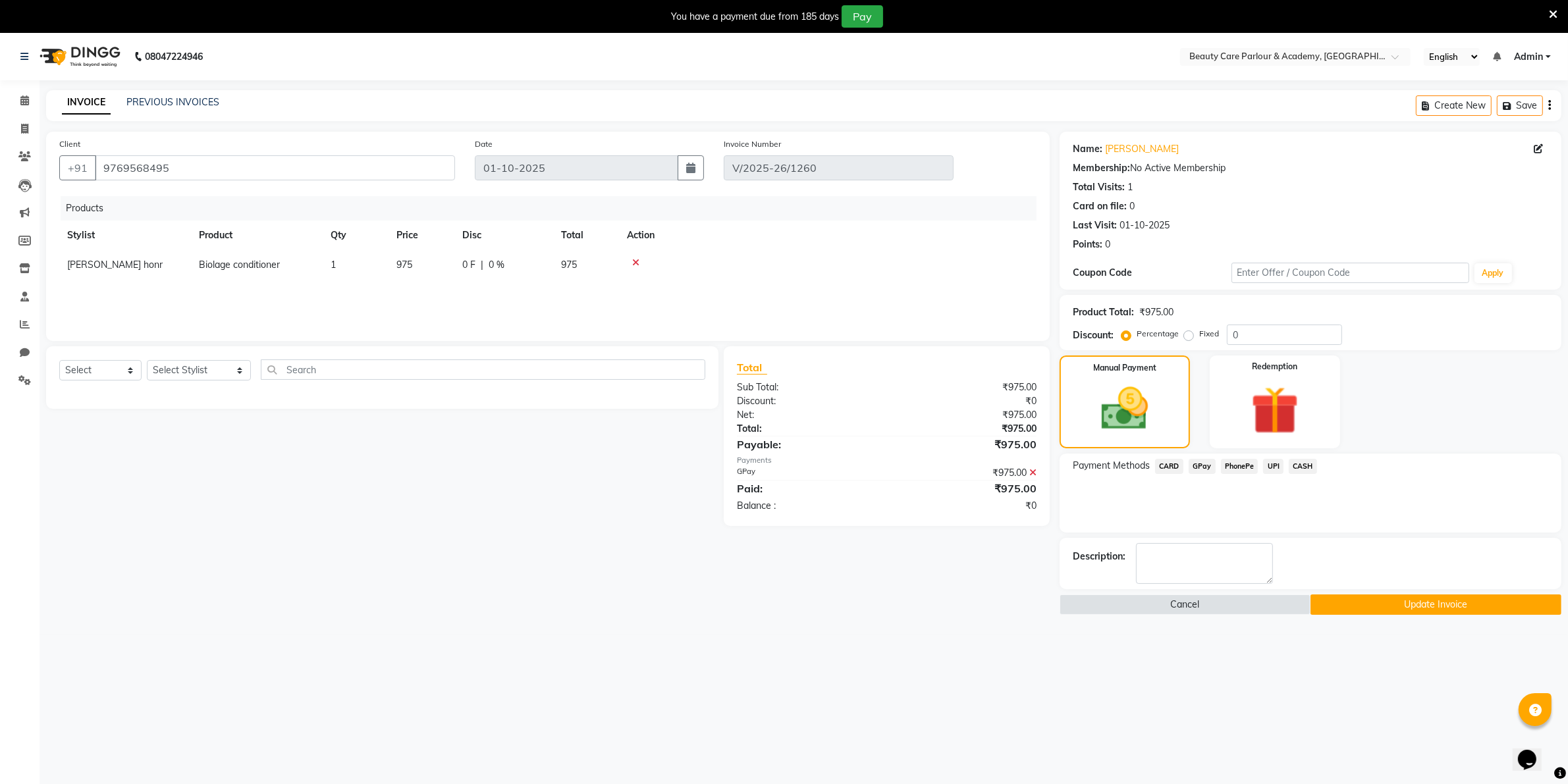
click at [1353, 604] on button "Update Invoice" at bounding box center [1436, 604] width 251 height 21
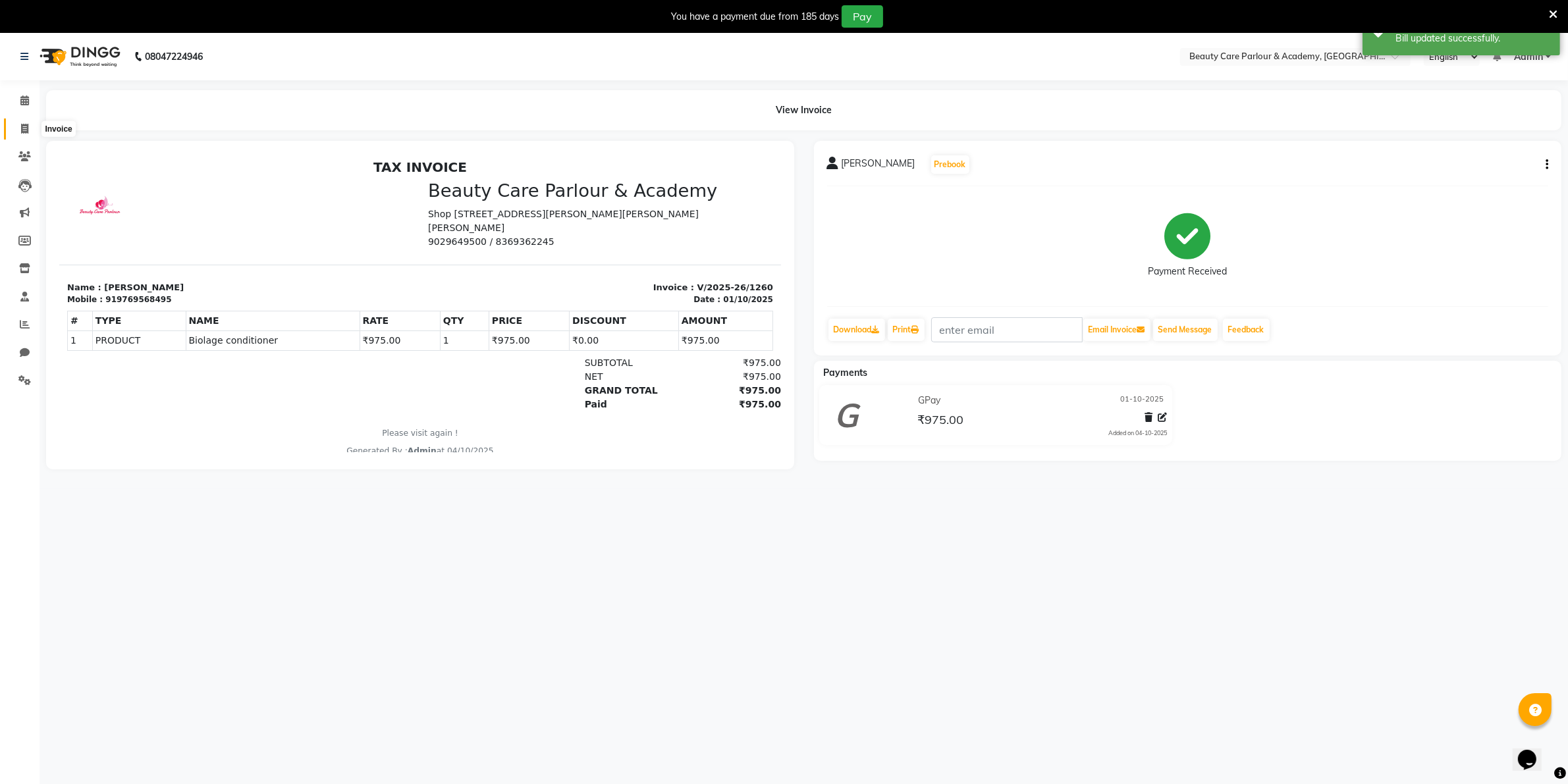
click at [23, 126] on icon at bounding box center [25, 128] width 7 height 10
select select "8049"
select select "service"
